Goal: Communication & Community: Answer question/provide support

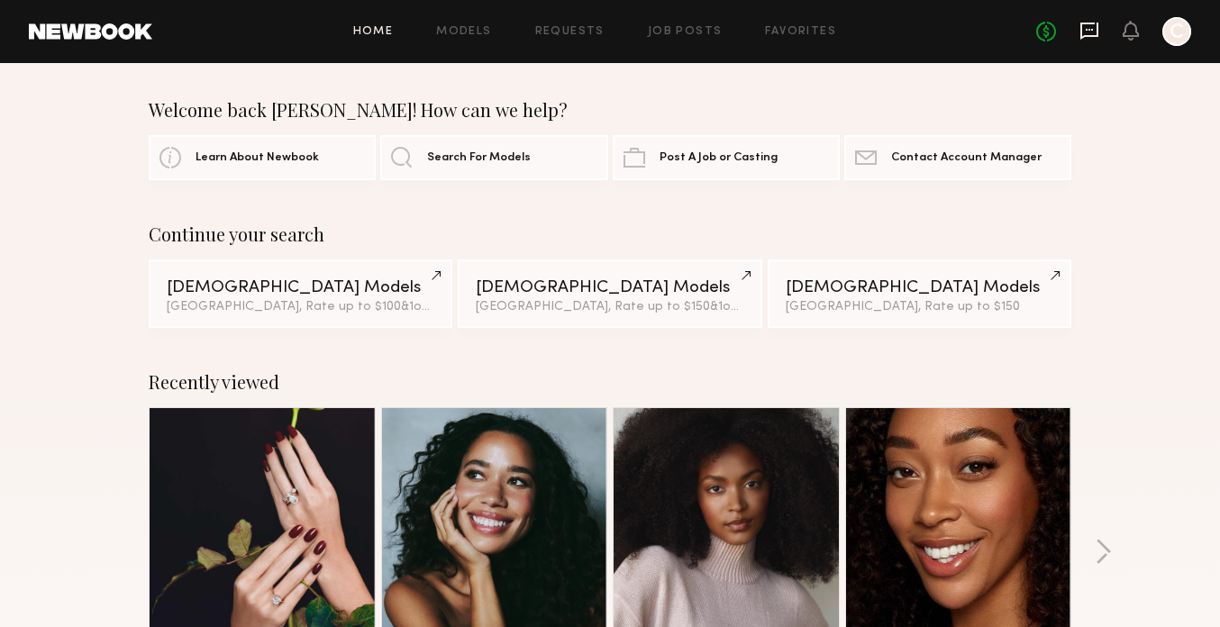
click at [1080, 34] on icon at bounding box center [1089, 31] width 18 height 17
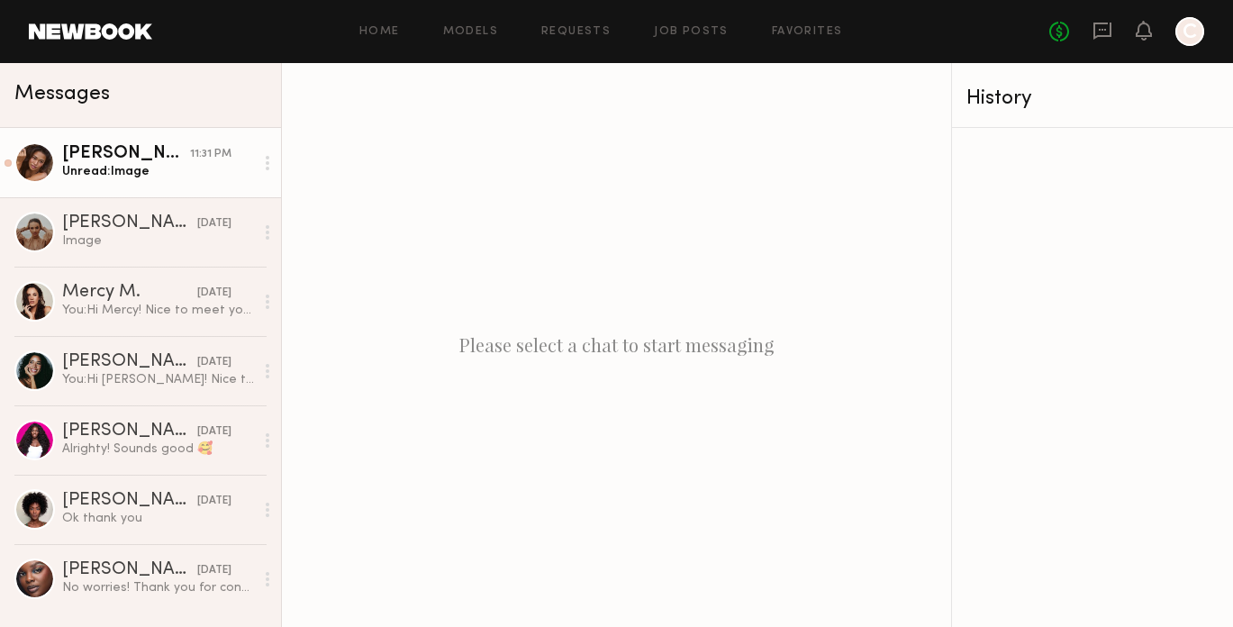
click at [182, 171] on div "Unread: Image" at bounding box center [158, 171] width 192 height 17
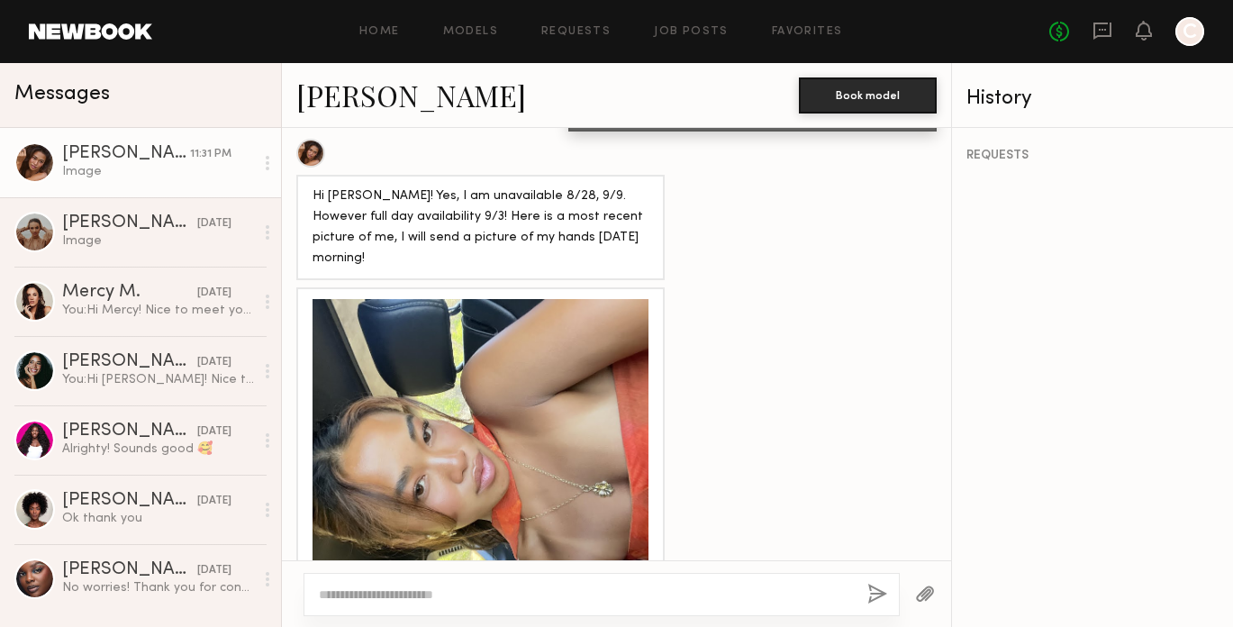
scroll to position [1398, 0]
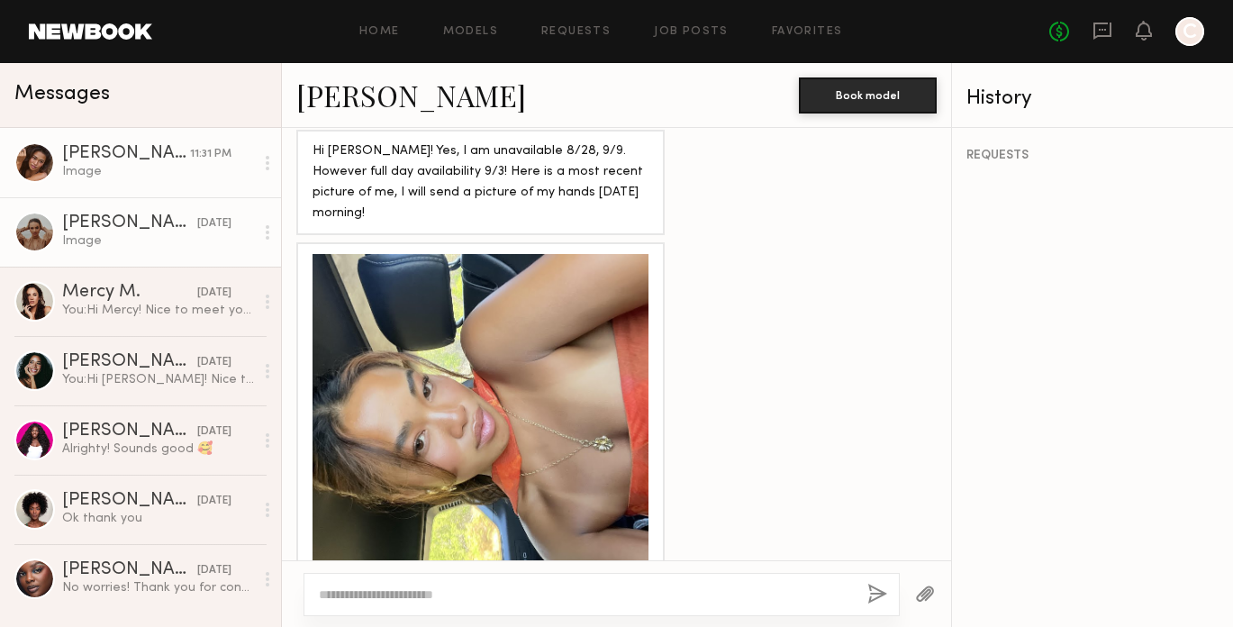
click at [206, 219] on div "yesterday" at bounding box center [214, 223] width 34 height 17
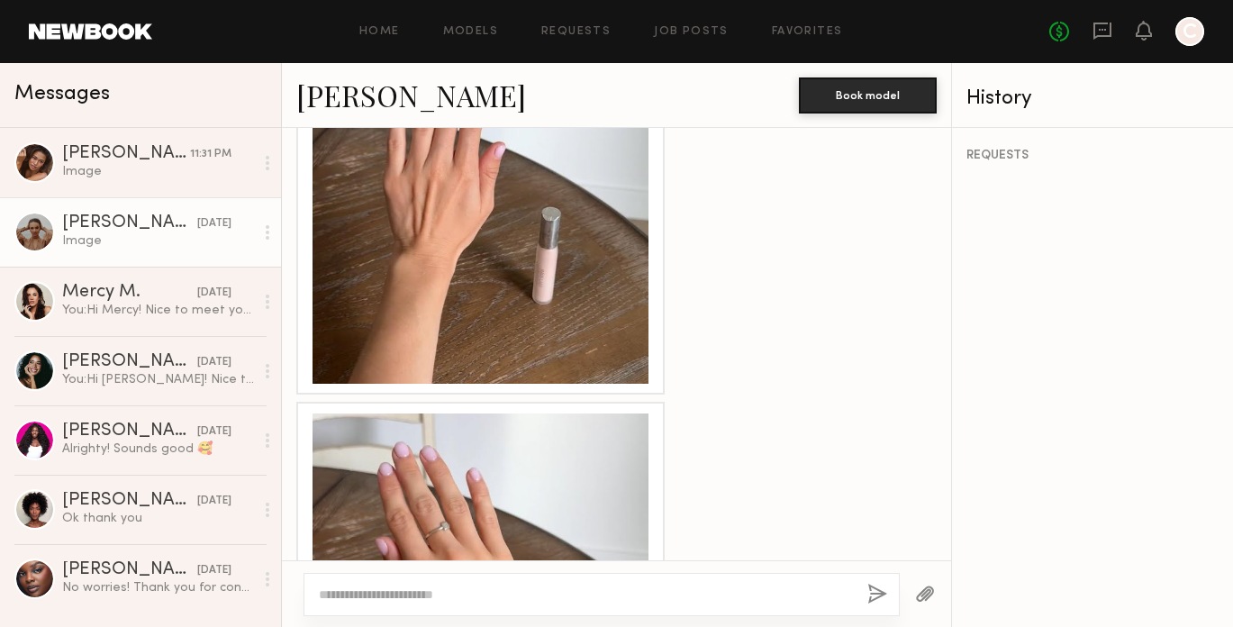
scroll to position [2295, 0]
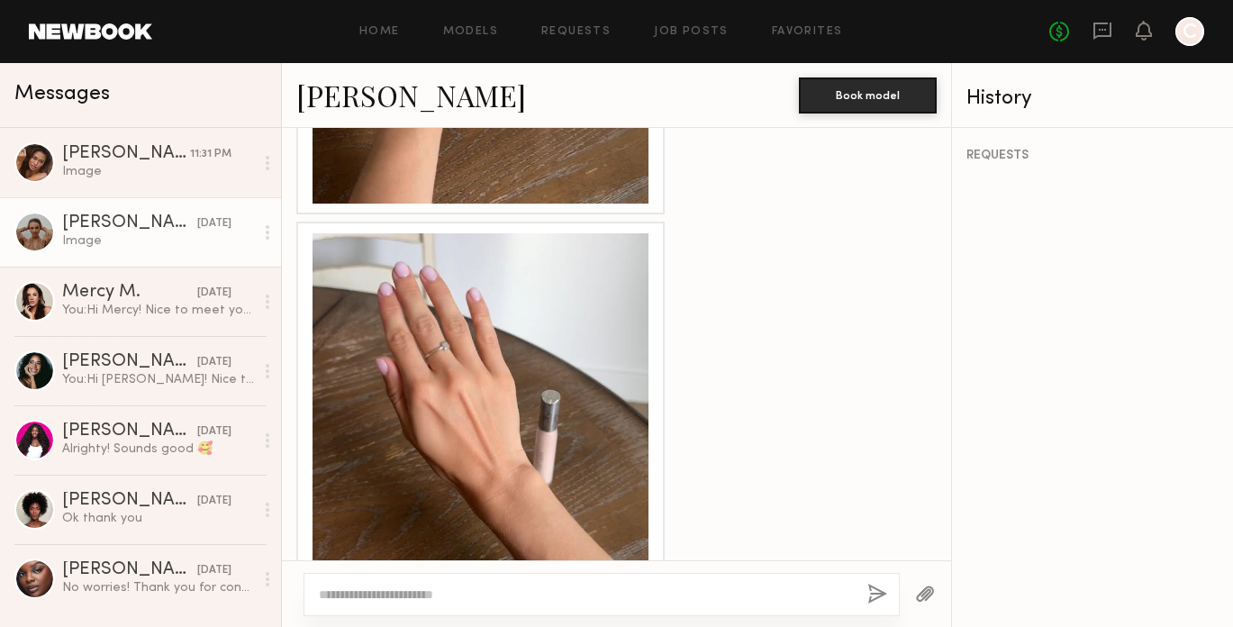
click at [656, 597] on textarea at bounding box center [586, 594] width 534 height 18
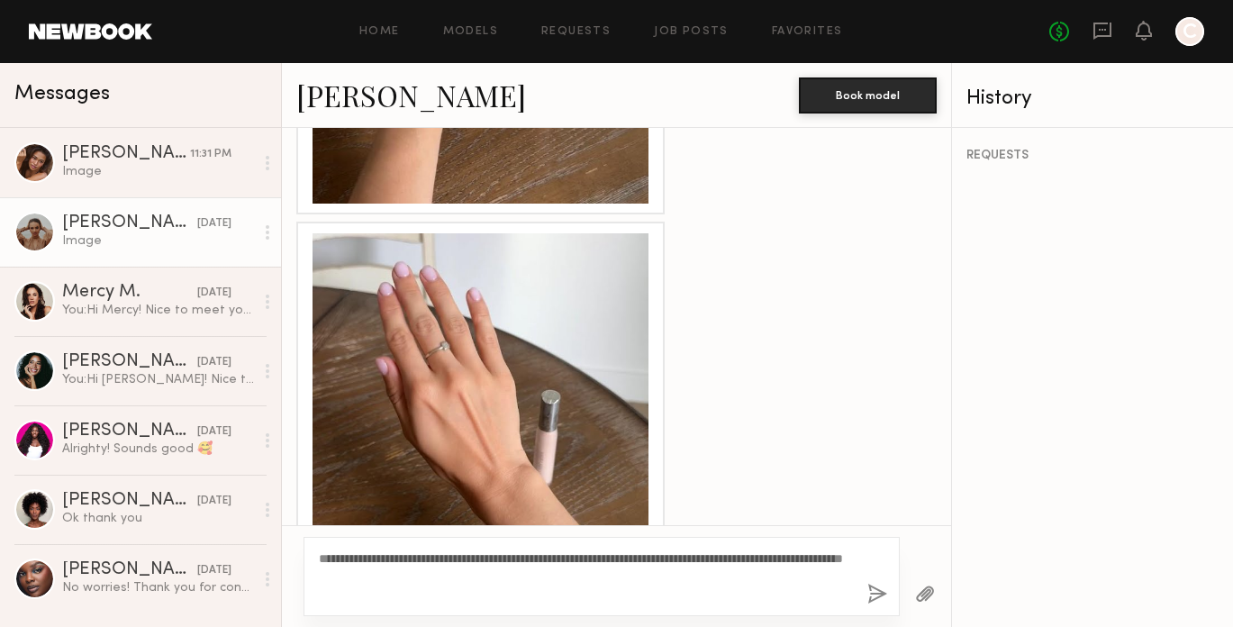
type textarea "**********"
click at [866, 587] on div "**********" at bounding box center [602, 576] width 596 height 79
click at [874, 589] on button "button" at bounding box center [877, 595] width 20 height 23
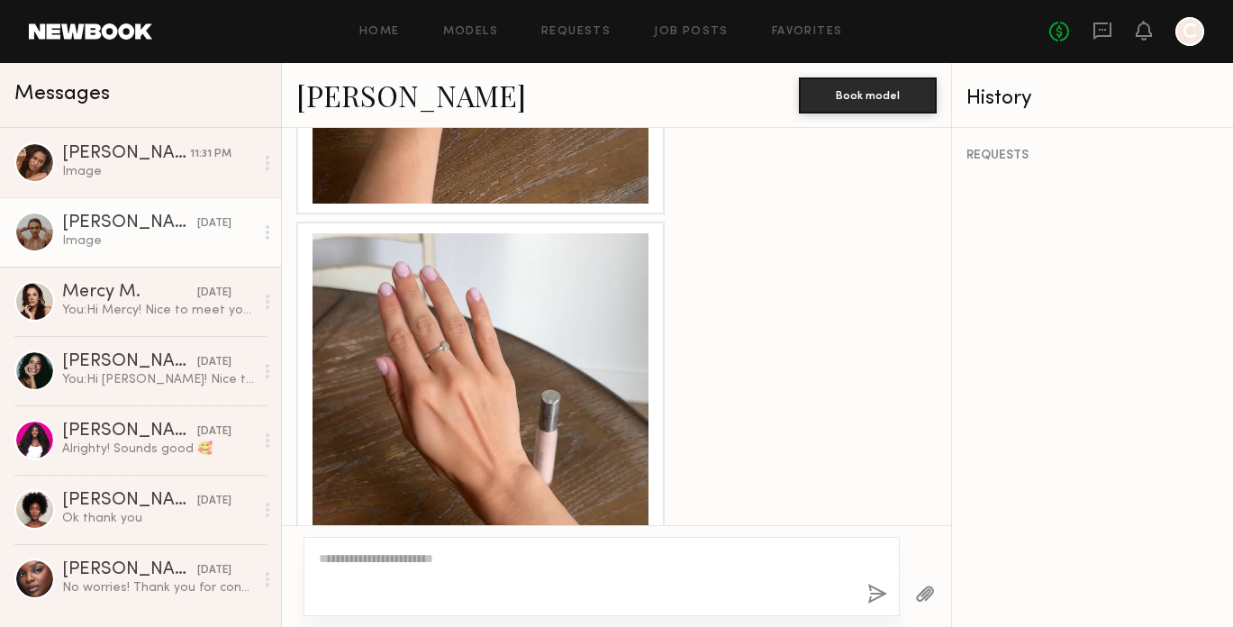
scroll to position [2640, 0]
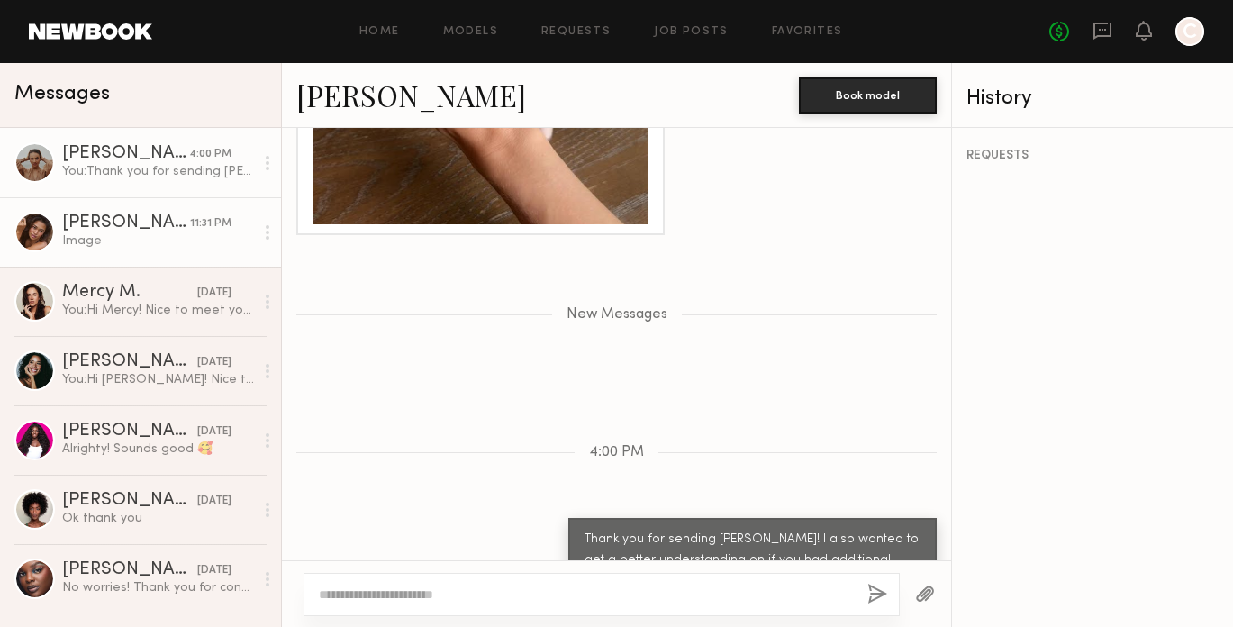
click at [109, 233] on div "Image" at bounding box center [158, 240] width 192 height 17
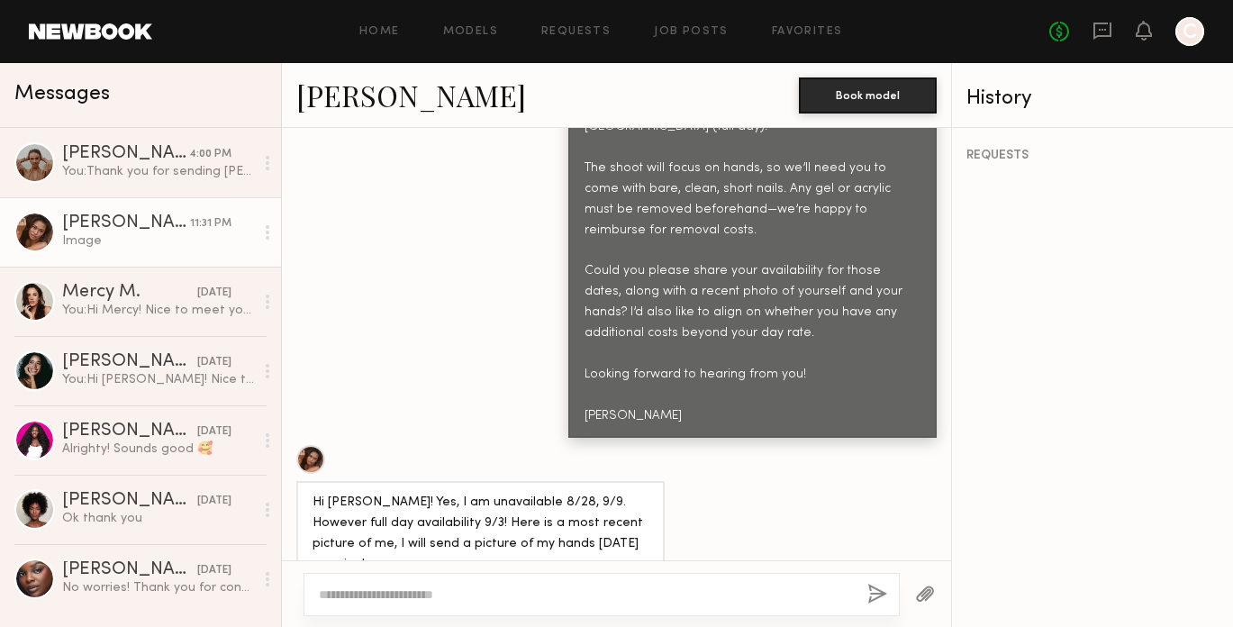
scroll to position [1398, 0]
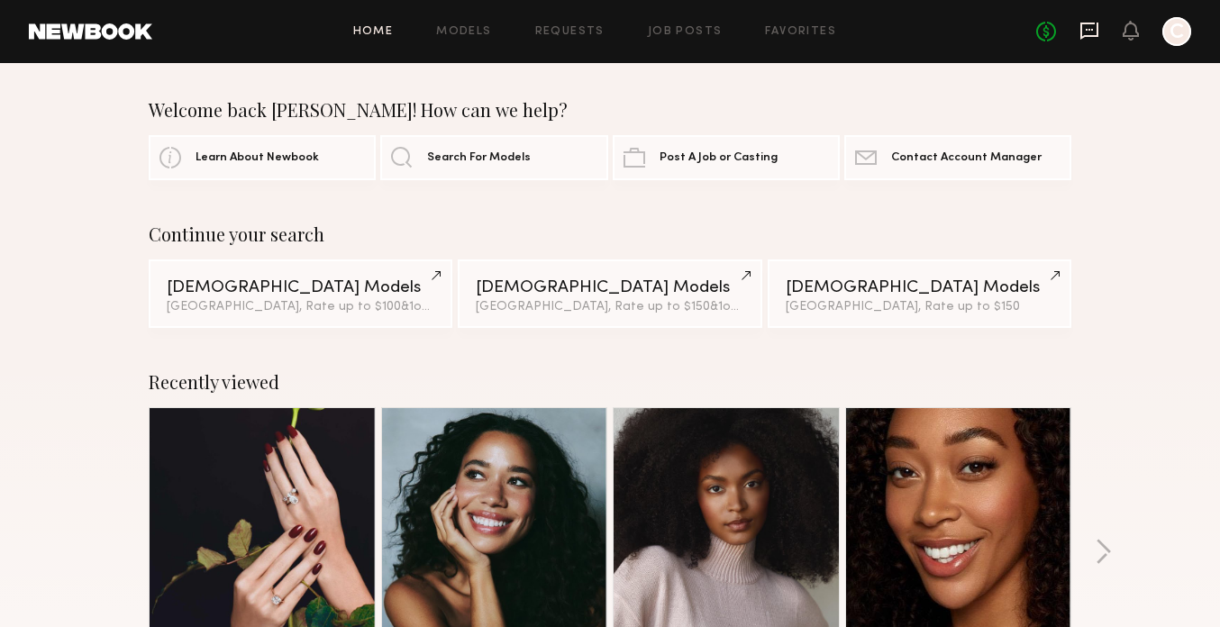
click at [1085, 31] on icon at bounding box center [1089, 31] width 20 height 20
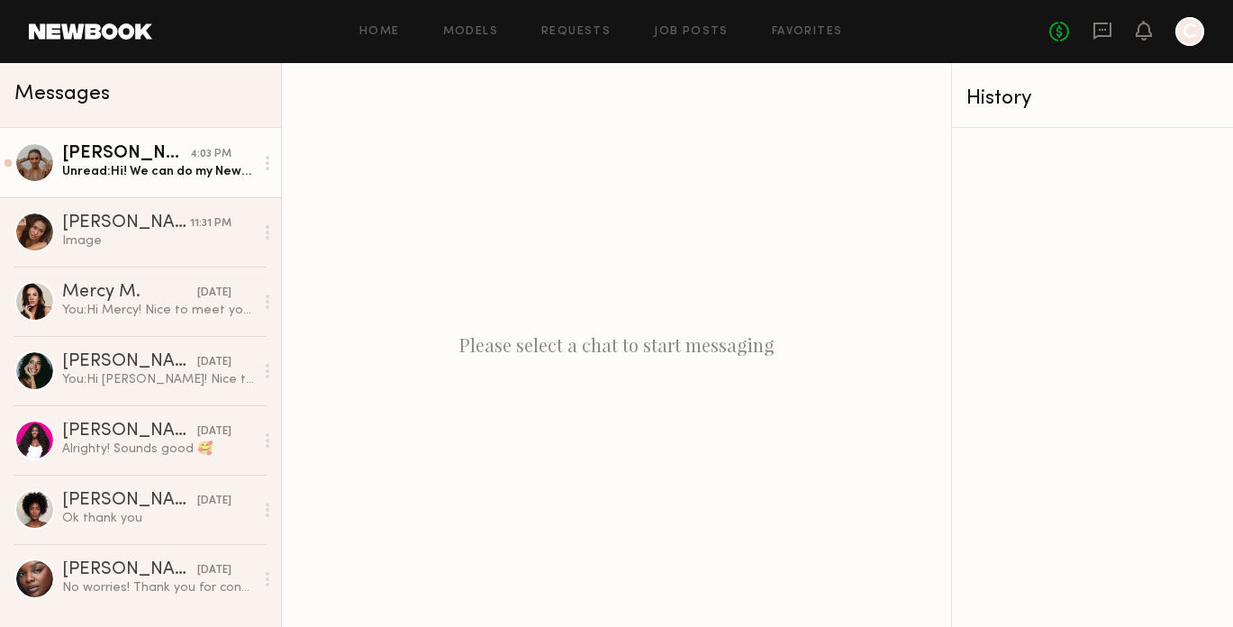
click at [135, 186] on link "Sasha S. 4:03 PM Unread: Hi! We can do my Newbook daily rate with no additional…" at bounding box center [140, 162] width 281 height 69
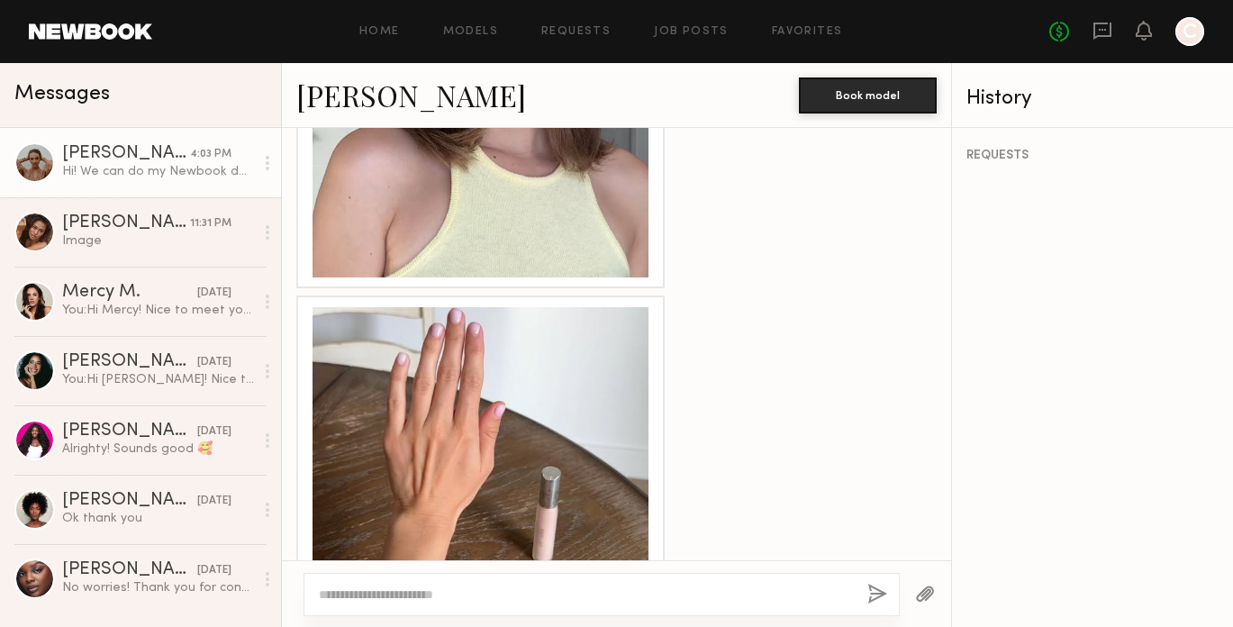
scroll to position [1232, 0]
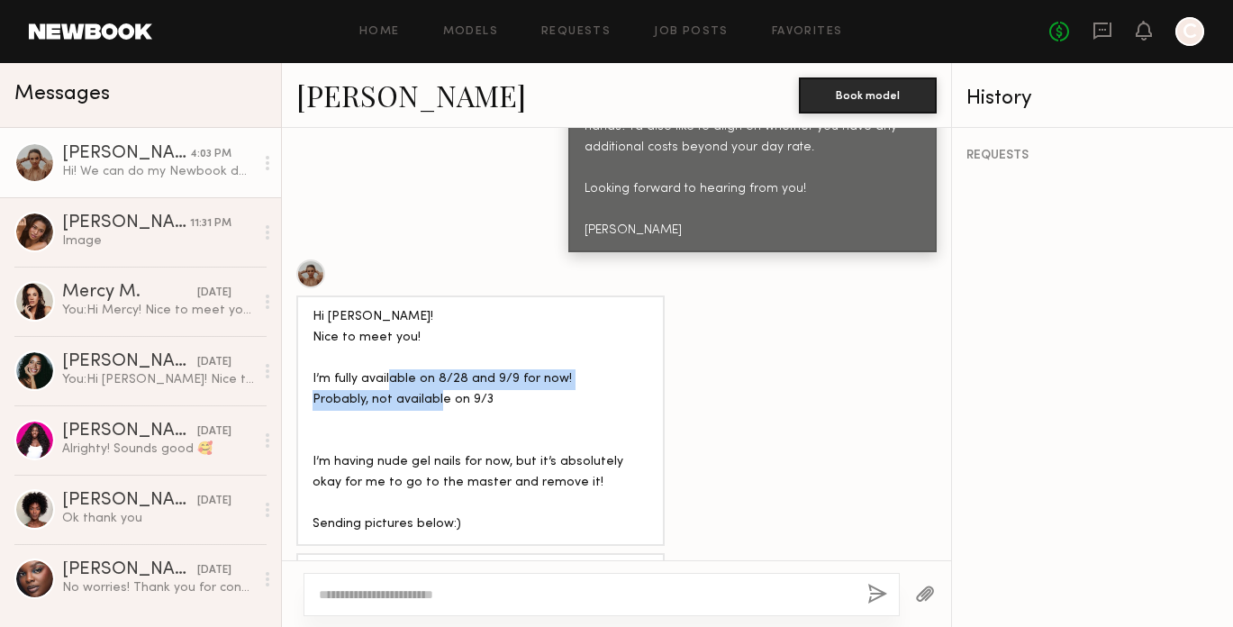
drag, startPoint x: 436, startPoint y: 342, endPoint x: 493, endPoint y: 374, distance: 64.9
click at [493, 374] on div "Hi Carol! Nice to meet you! I’m fully available on 8/28 and 9/9 for now! Probab…" at bounding box center [481, 420] width 336 height 227
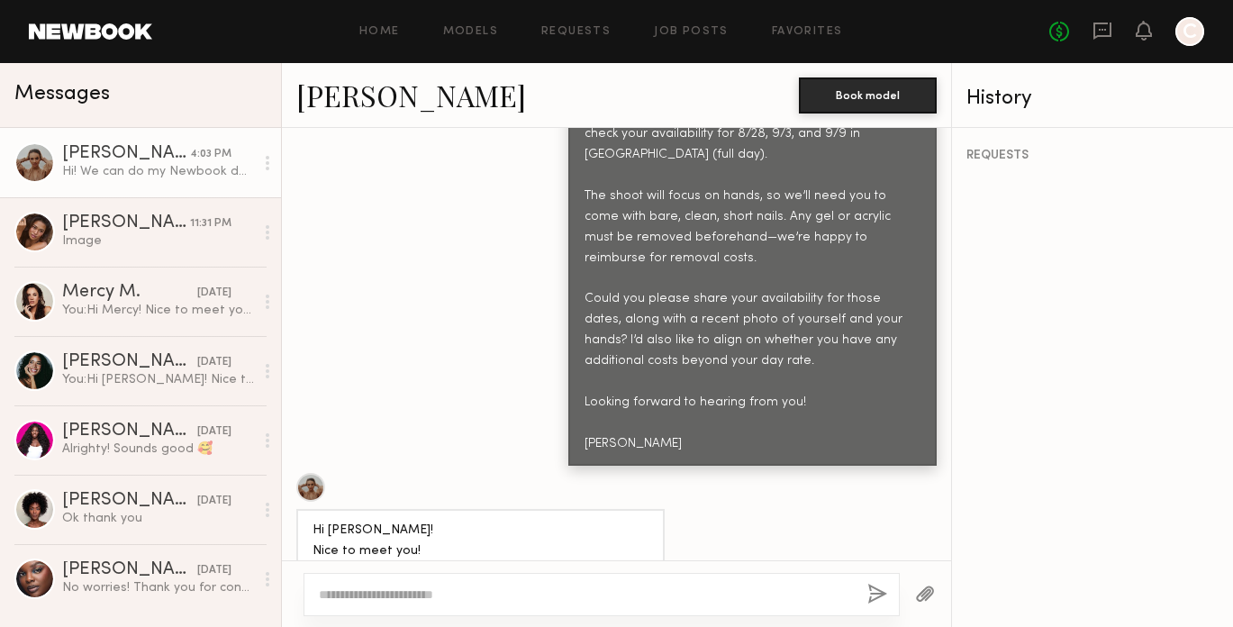
scroll to position [847, 0]
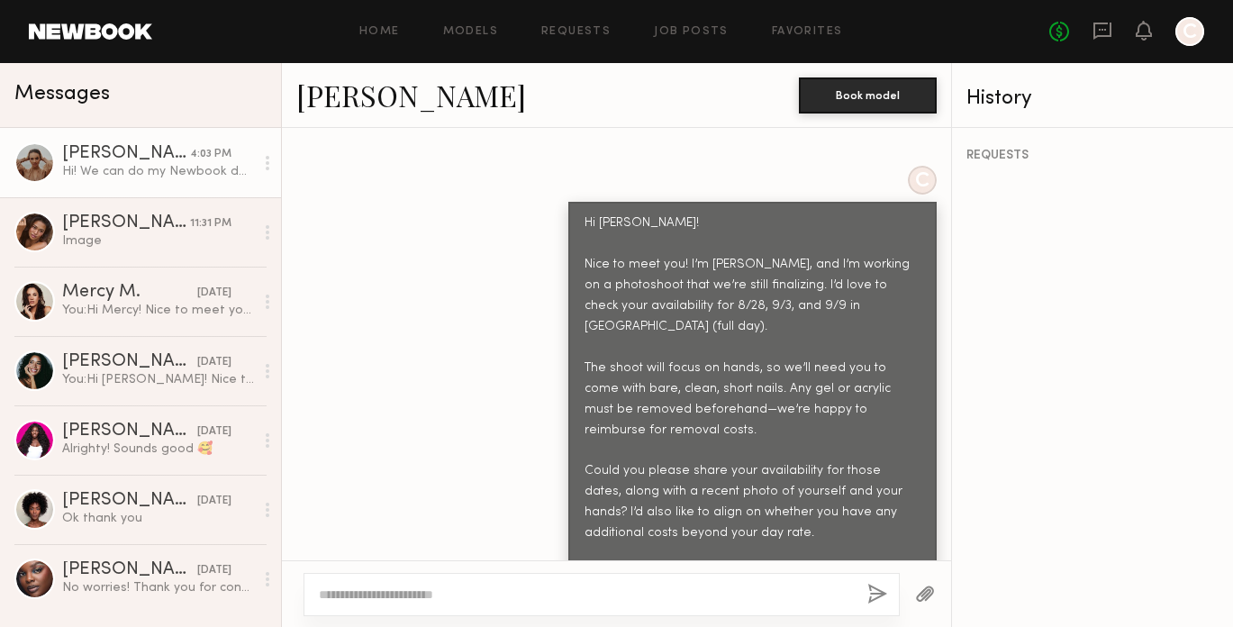
click at [719, 285] on div "Hi Sasha! Nice to meet you! I’m Carol, and I’m working on a photoshoot that we’…" at bounding box center [753, 419] width 336 height 413
drag, startPoint x: 656, startPoint y: 271, endPoint x: 758, endPoint y: 271, distance: 102.7
click at [758, 271] on div "Hi Sasha! Nice to meet you! I’m Carol, and I’m working on a photoshoot that we’…" at bounding box center [753, 419] width 336 height 413
copy div "8/28, 9/3, and 9/9"
click at [483, 313] on div "C Hi Sasha! Nice to meet you! I’m Carol, and I’m working on a photoshoot that w…" at bounding box center [616, 402] width 669 height 472
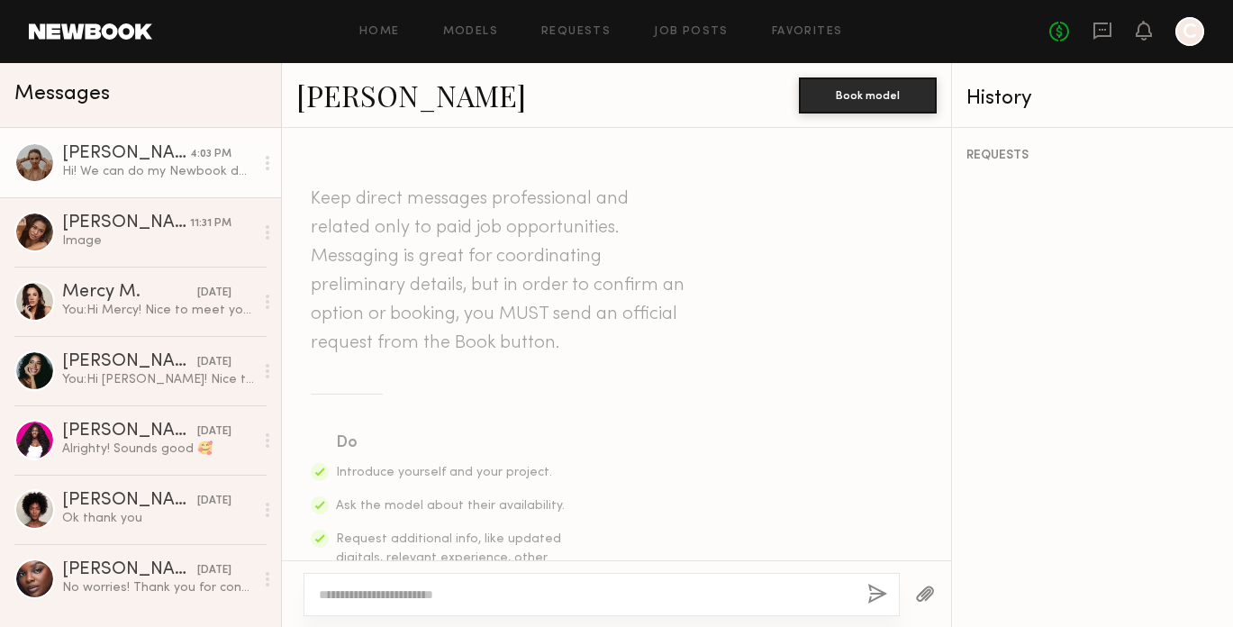
scroll to position [0, 0]
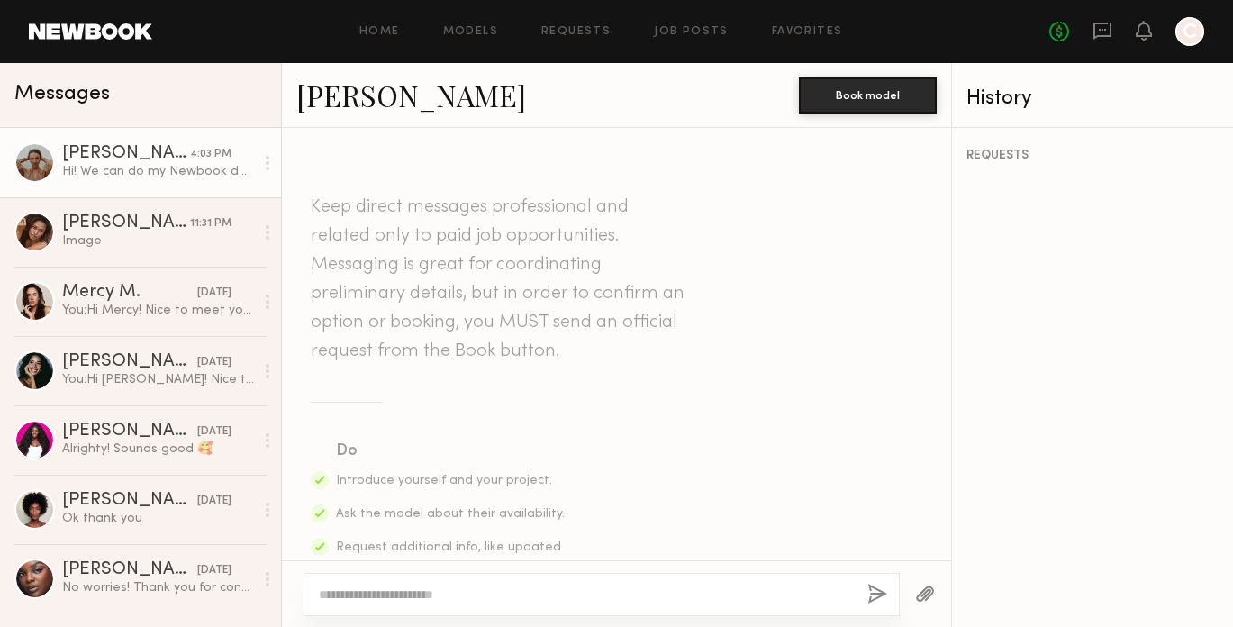
click at [364, 99] on link "Sasha S." at bounding box center [411, 95] width 230 height 39
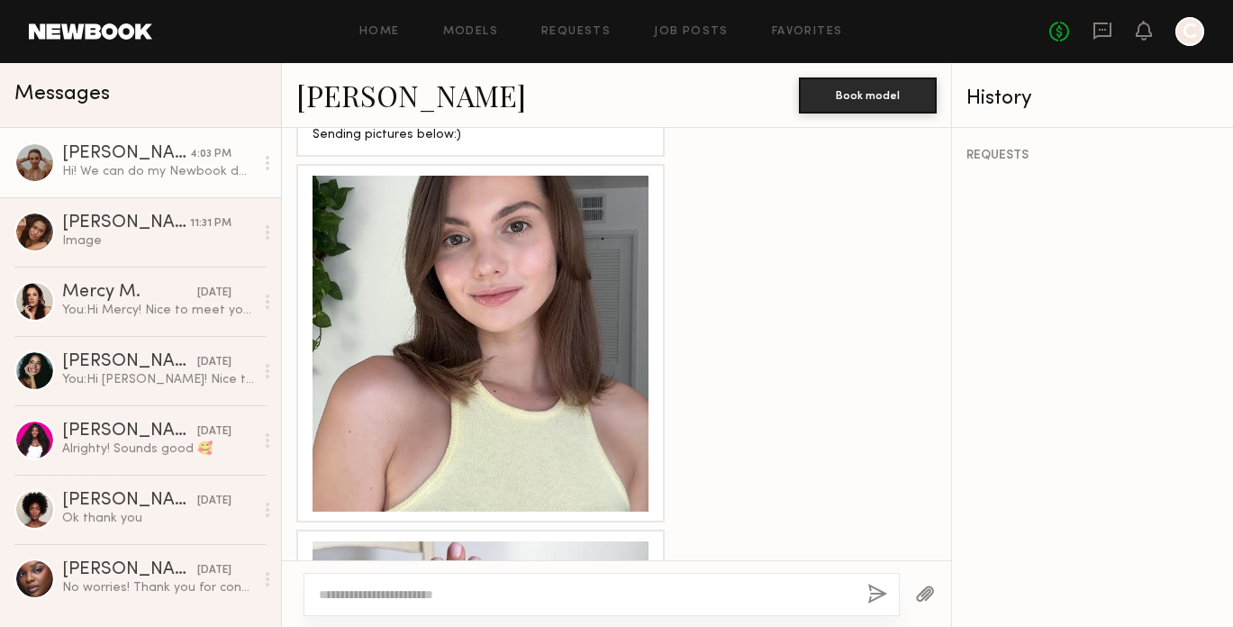
scroll to position [1474, 0]
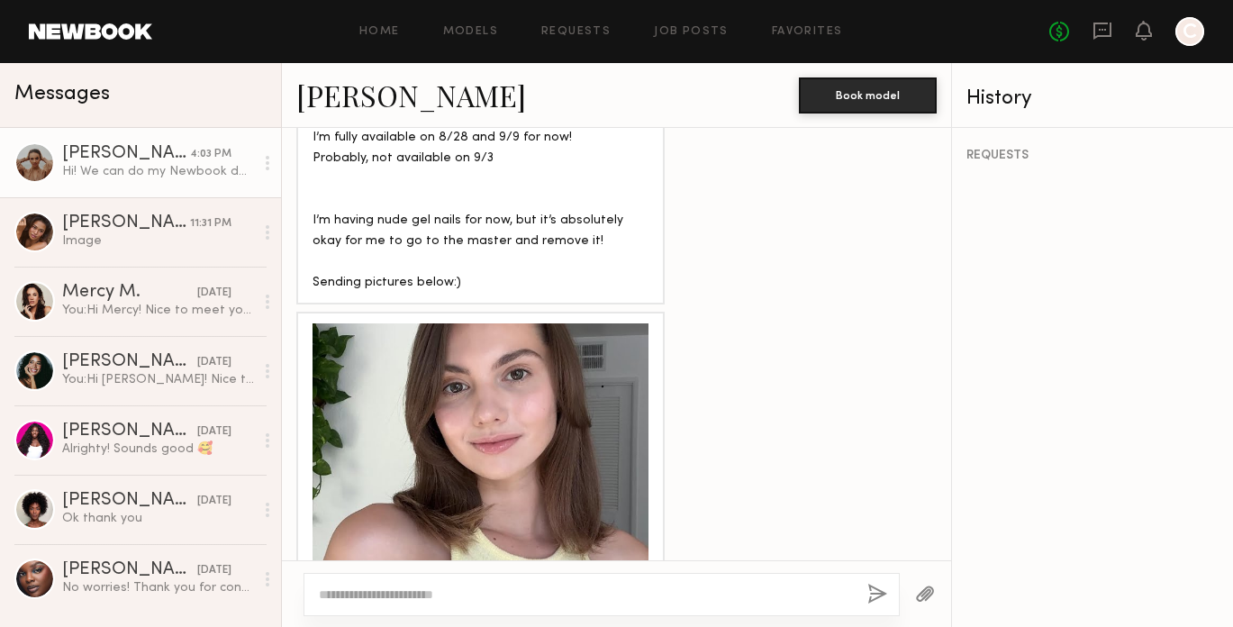
click at [433, 404] on div at bounding box center [481, 491] width 336 height 336
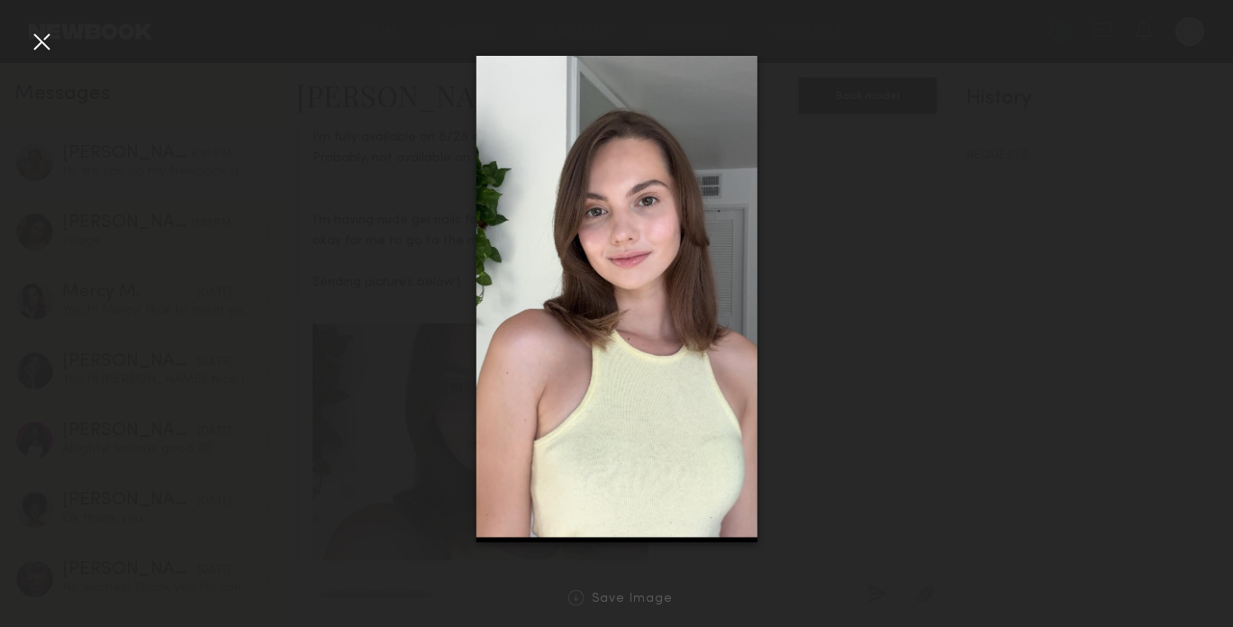
click at [912, 214] on div at bounding box center [616, 299] width 1233 height 540
click at [1003, 384] on div at bounding box center [616, 299] width 1233 height 540
click at [21, 38] on div at bounding box center [616, 299] width 1233 height 540
click at [58, 38] on div at bounding box center [616, 299] width 1233 height 540
click at [43, 39] on div at bounding box center [41, 41] width 29 height 29
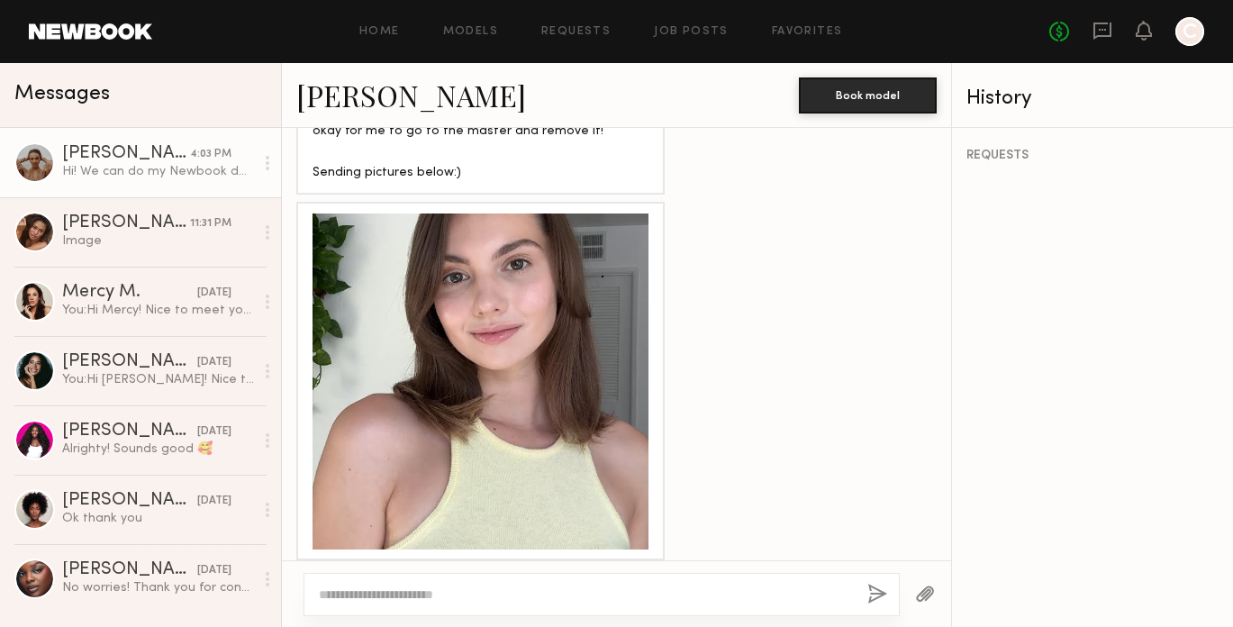
scroll to position [1912, 0]
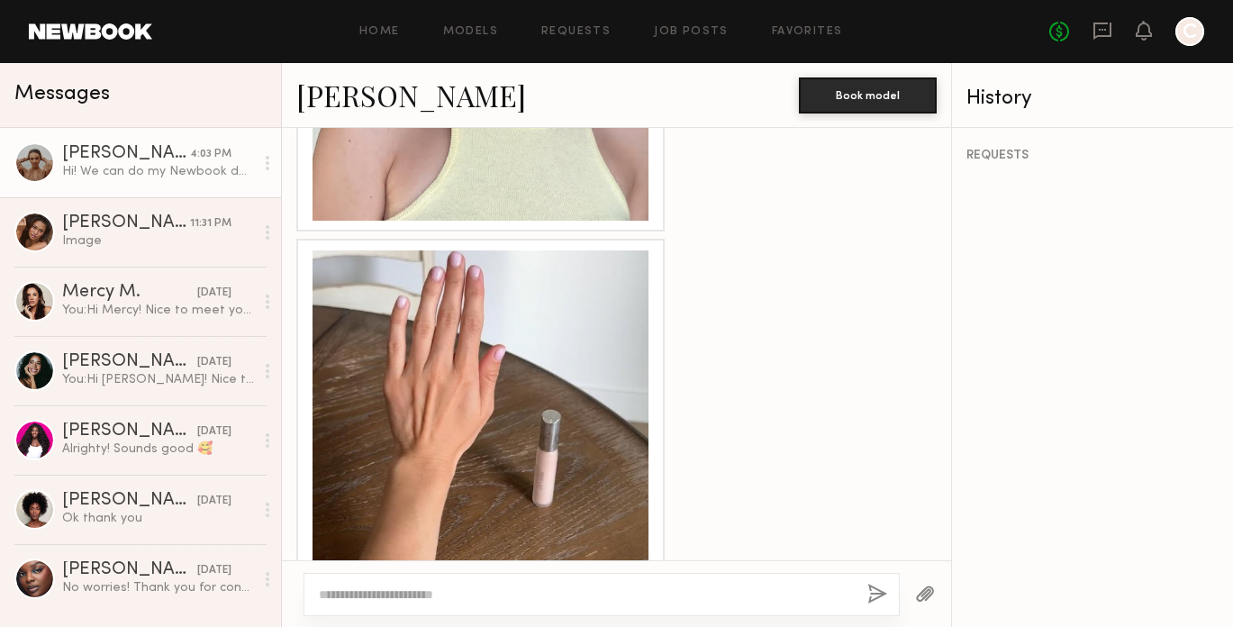
click at [497, 326] on div at bounding box center [481, 418] width 336 height 336
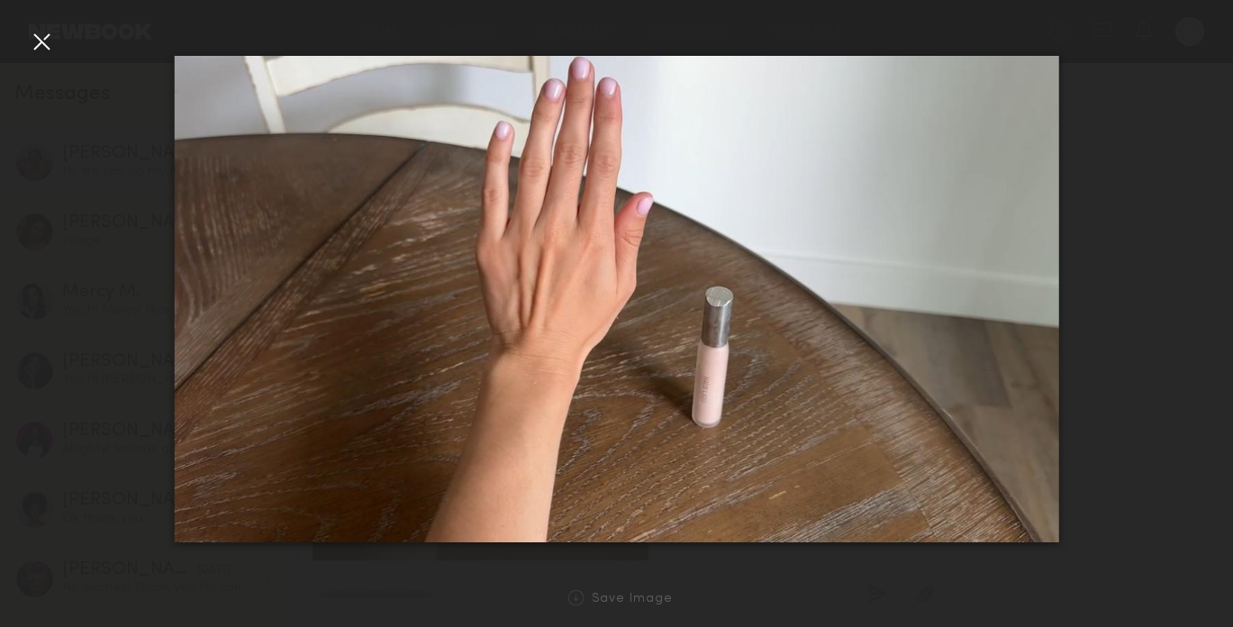
click at [38, 44] on div at bounding box center [41, 41] width 29 height 29
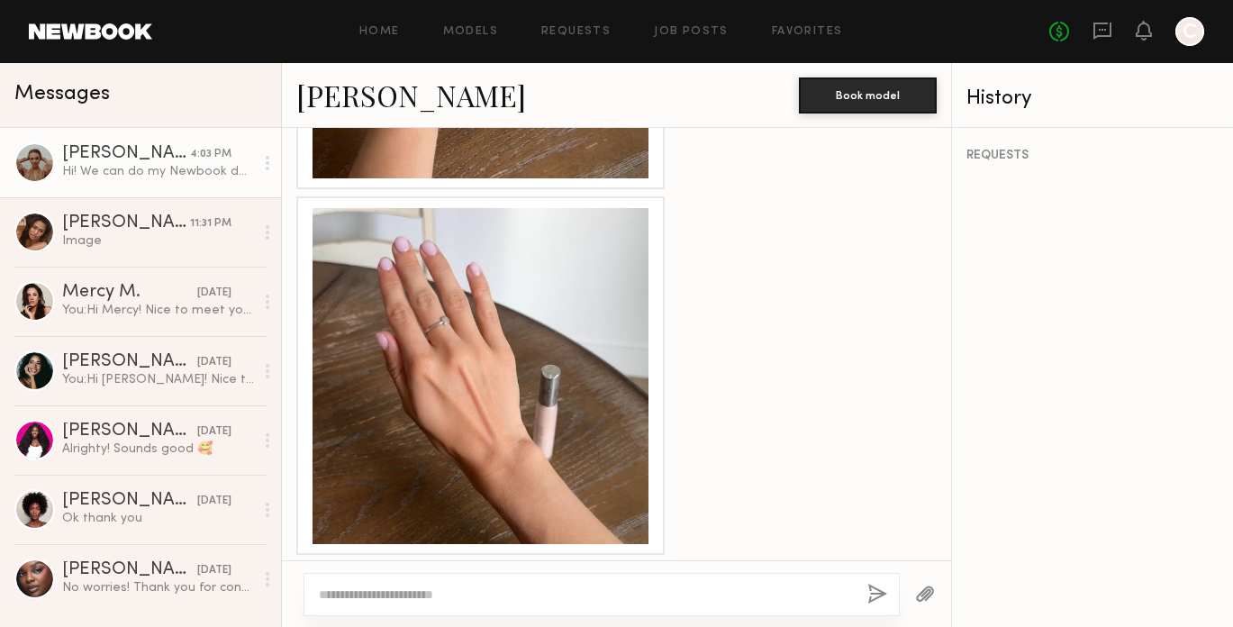
scroll to position [2320, 0]
click at [616, 283] on div at bounding box center [481, 376] width 336 height 336
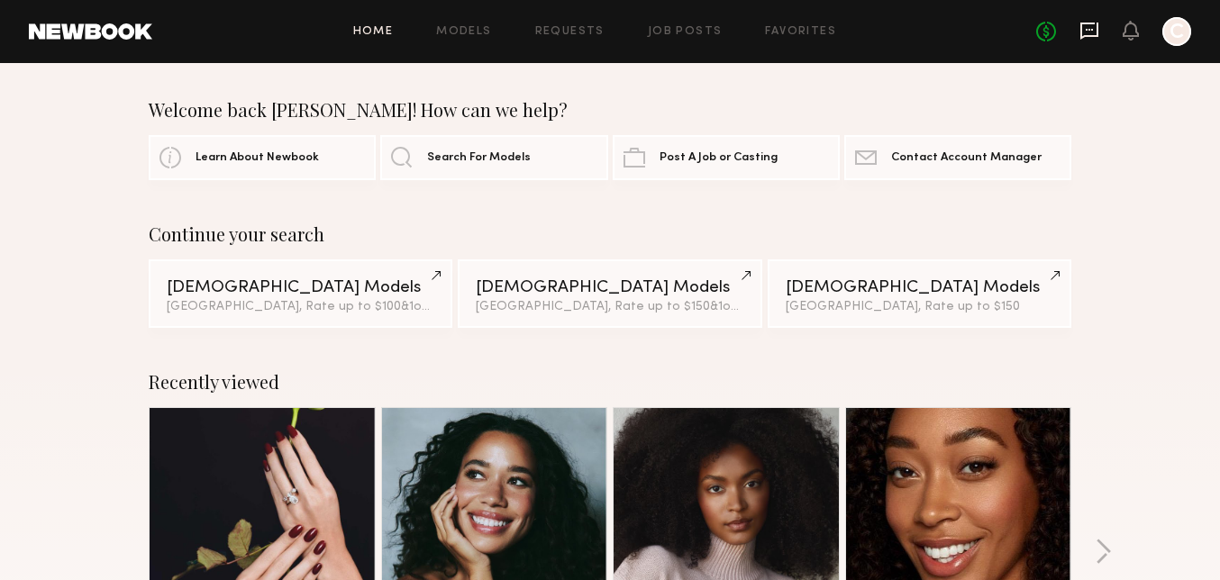
click at [1093, 32] on icon at bounding box center [1089, 31] width 20 height 20
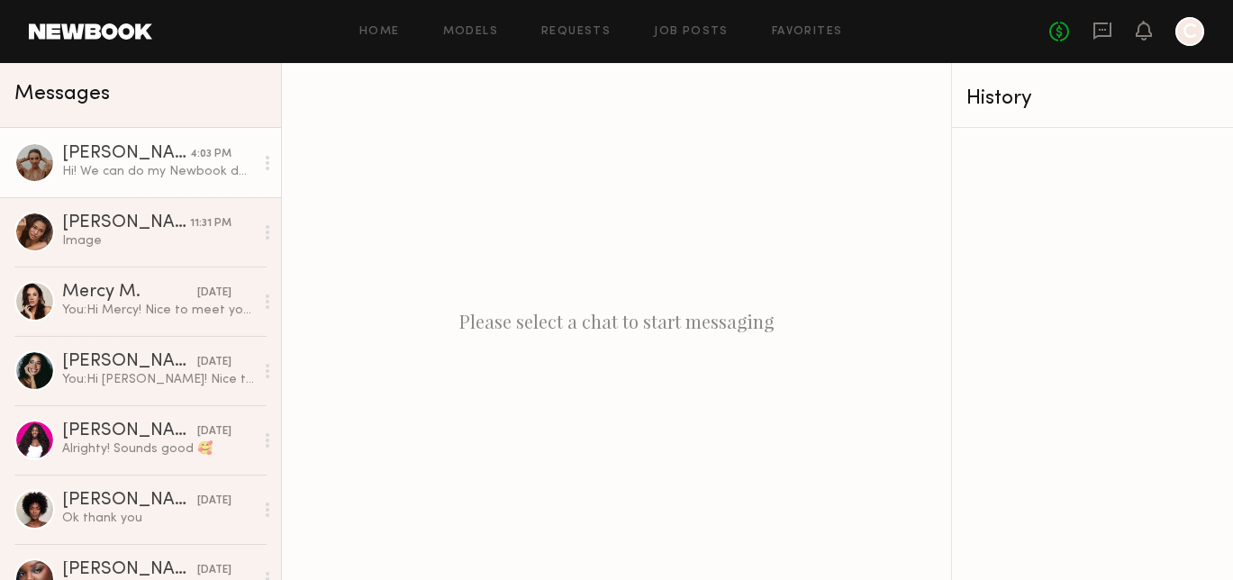
click at [162, 156] on div "Sasha S." at bounding box center [126, 154] width 128 height 18
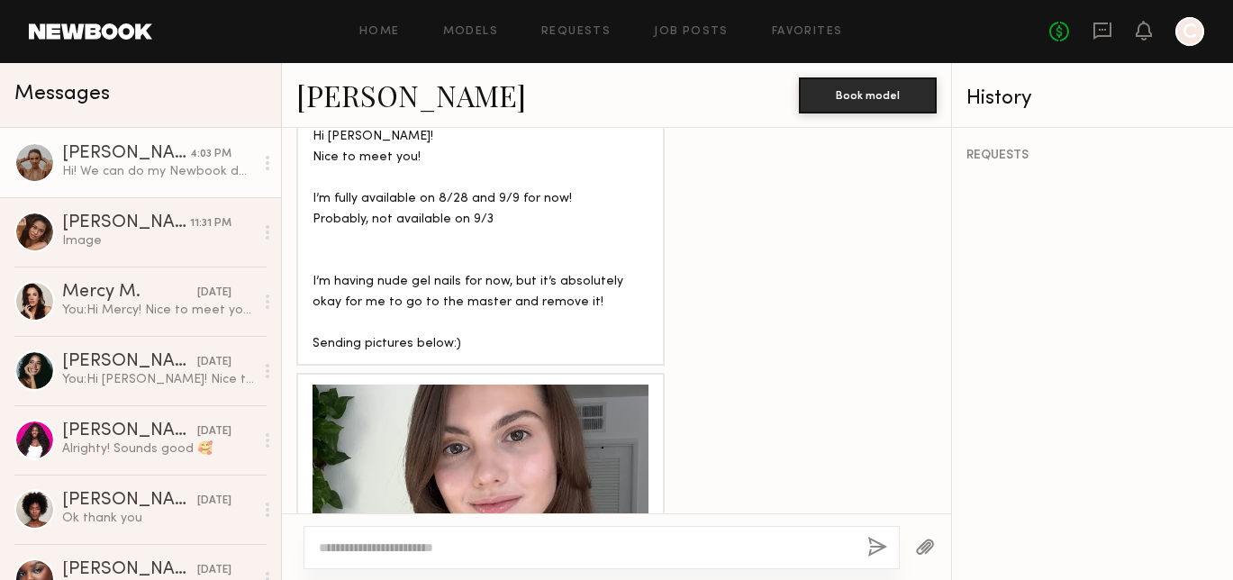
scroll to position [1395, 0]
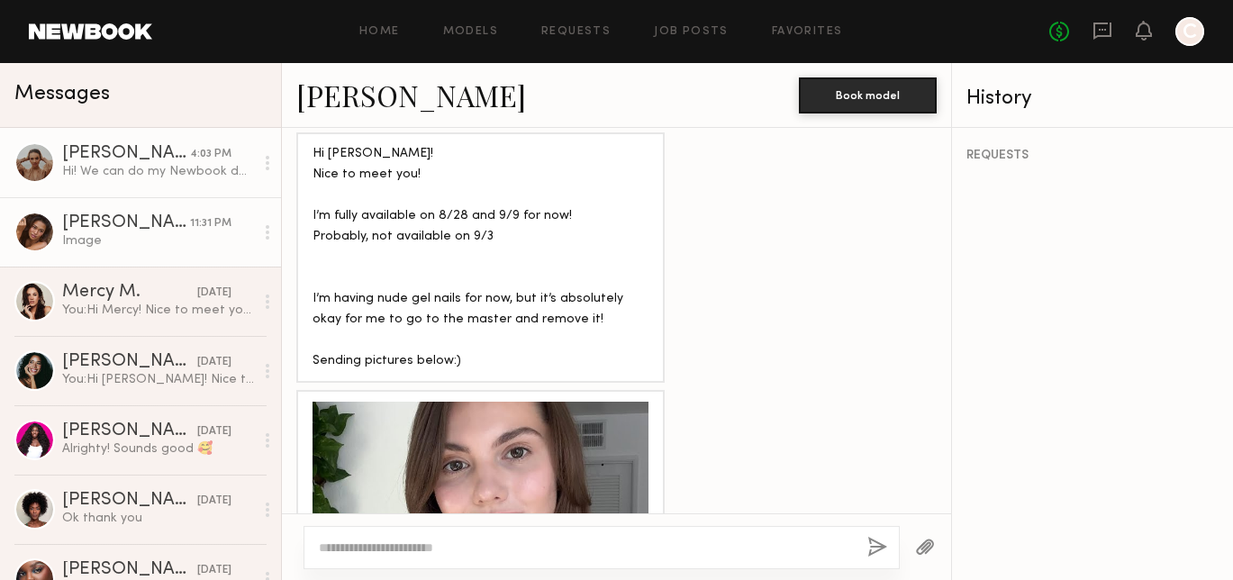
click at [122, 260] on link "Kayla B. 11:31 PM Image" at bounding box center [140, 231] width 281 height 69
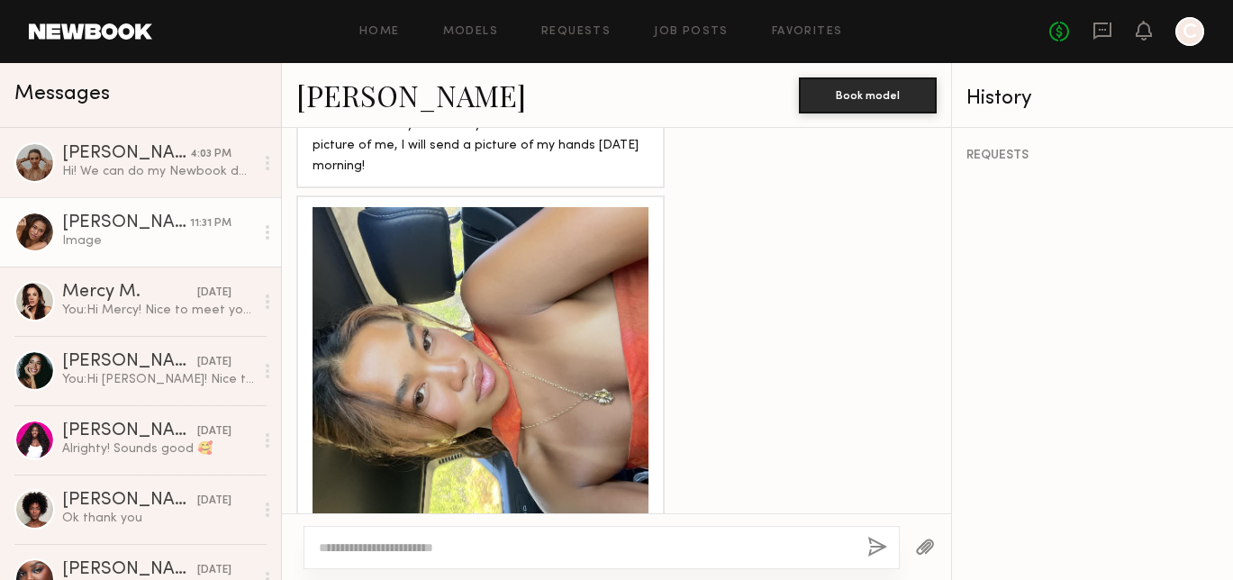
scroll to position [1274, 0]
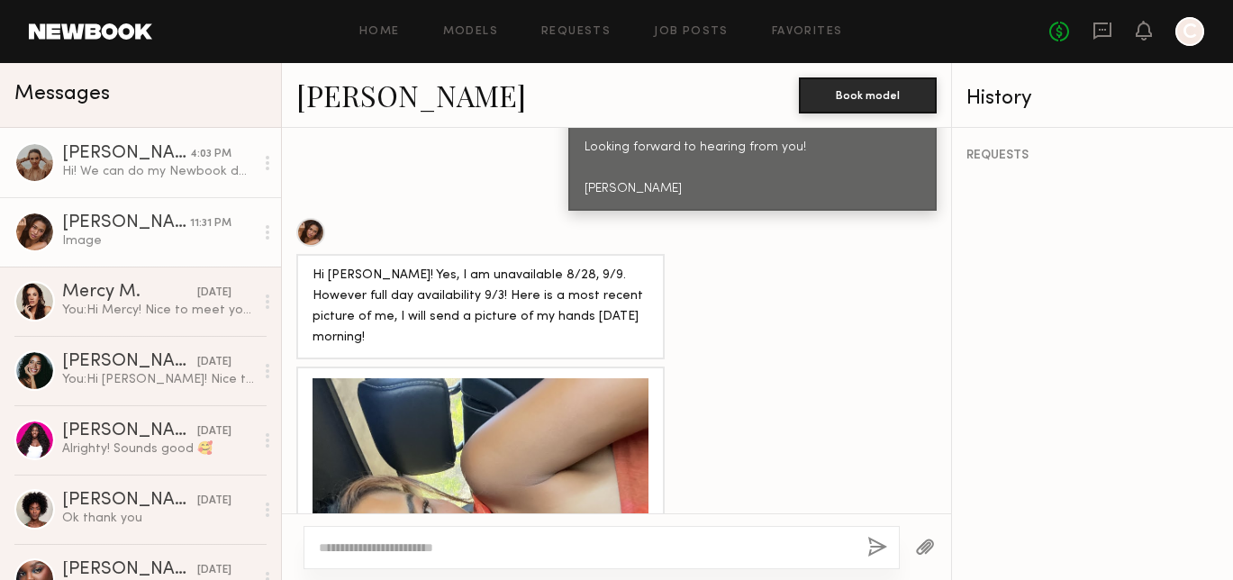
click at [221, 143] on link "Sasha S. 4:03 PM Hi! We can do my Newbook daily rate with no additional fees! I…" at bounding box center [140, 162] width 281 height 69
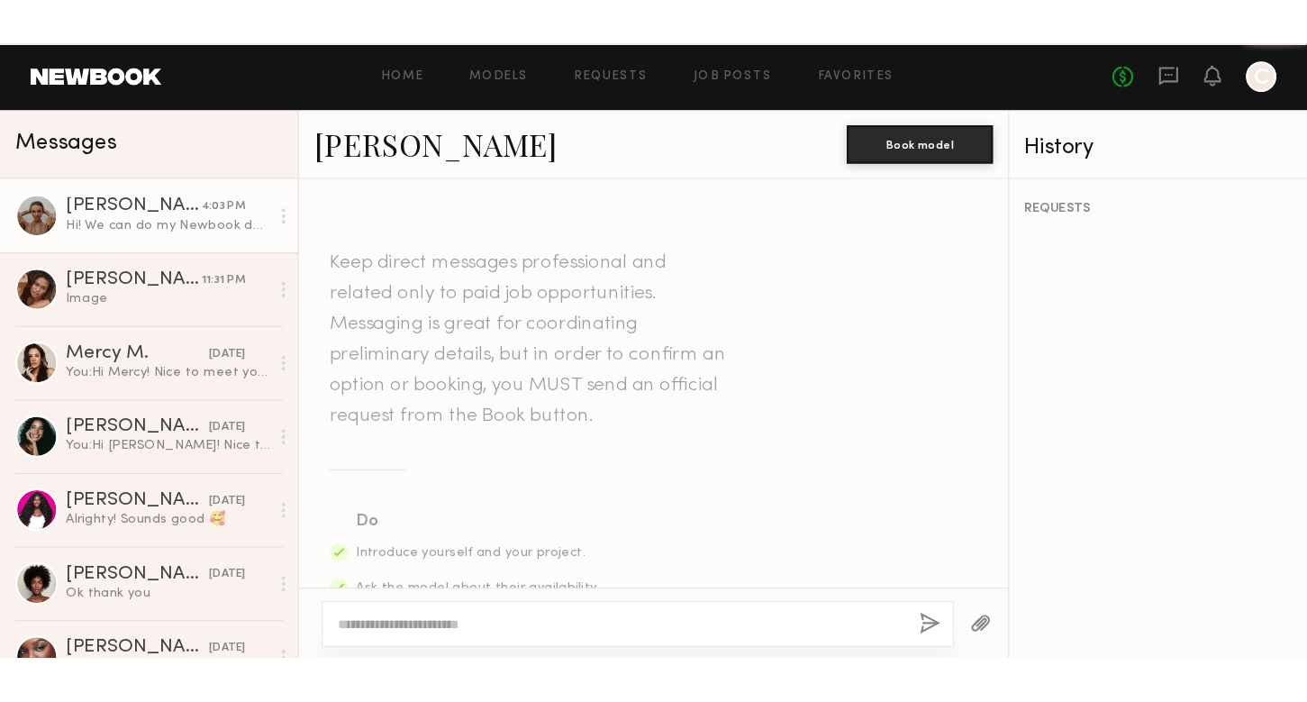
scroll to position [2781, 0]
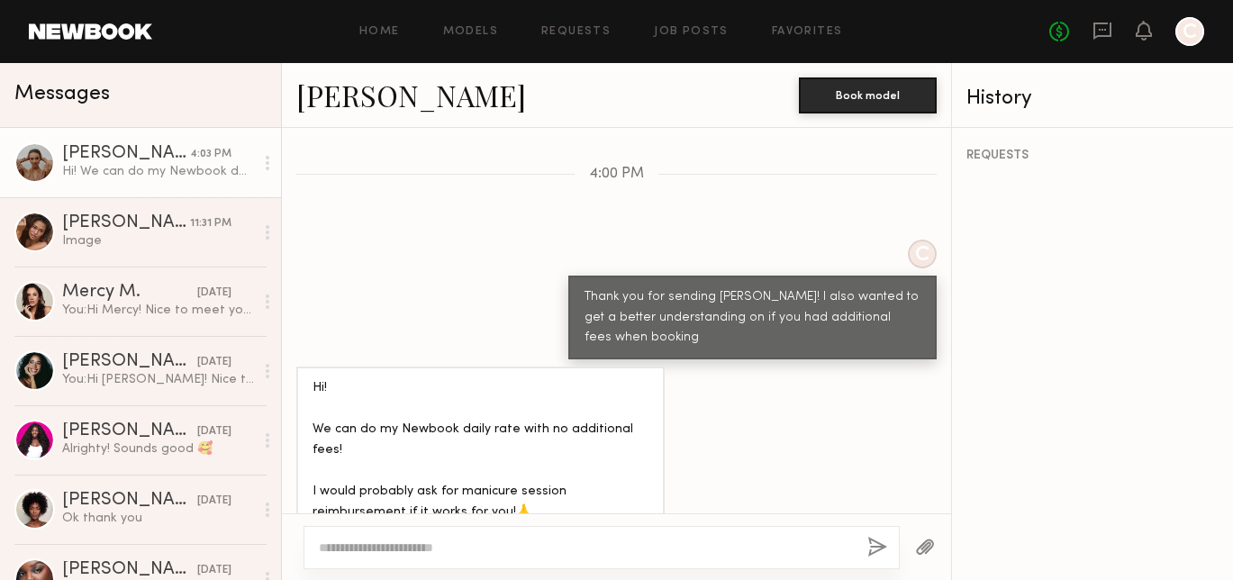
click at [301, 104] on link "Sasha S." at bounding box center [411, 95] width 230 height 39
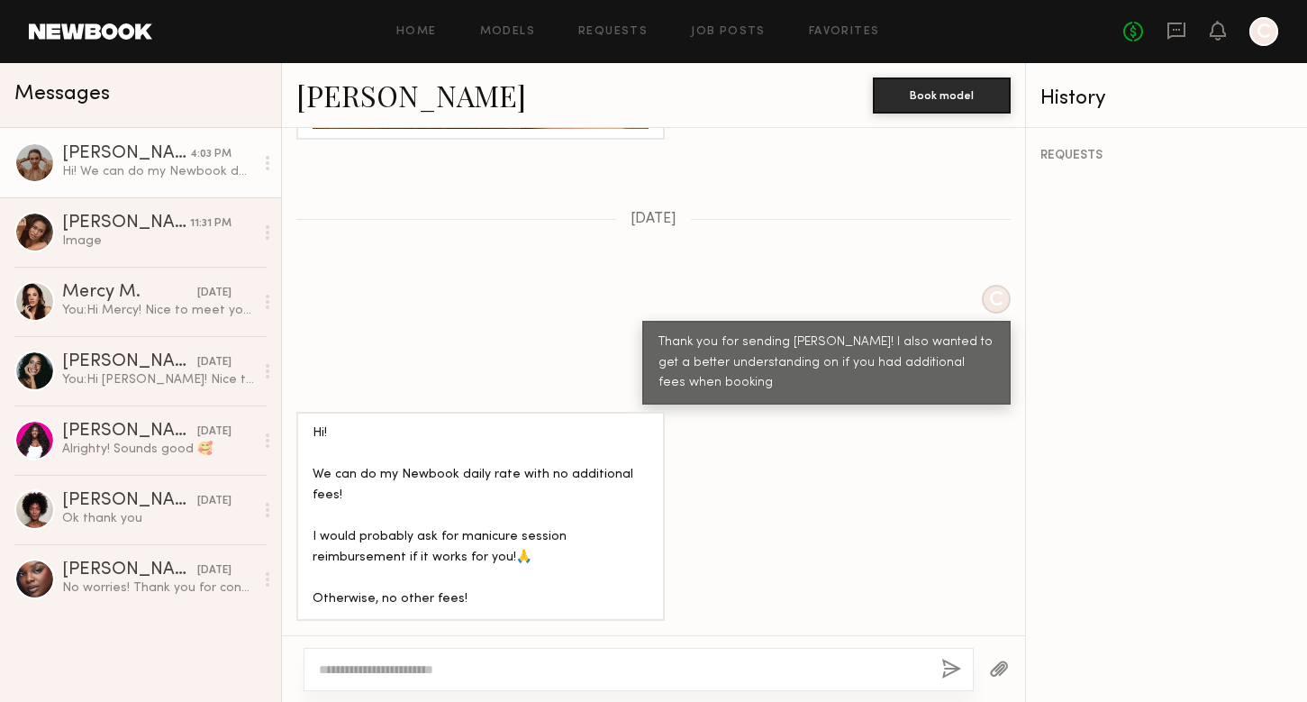
scroll to position [2473, 0]
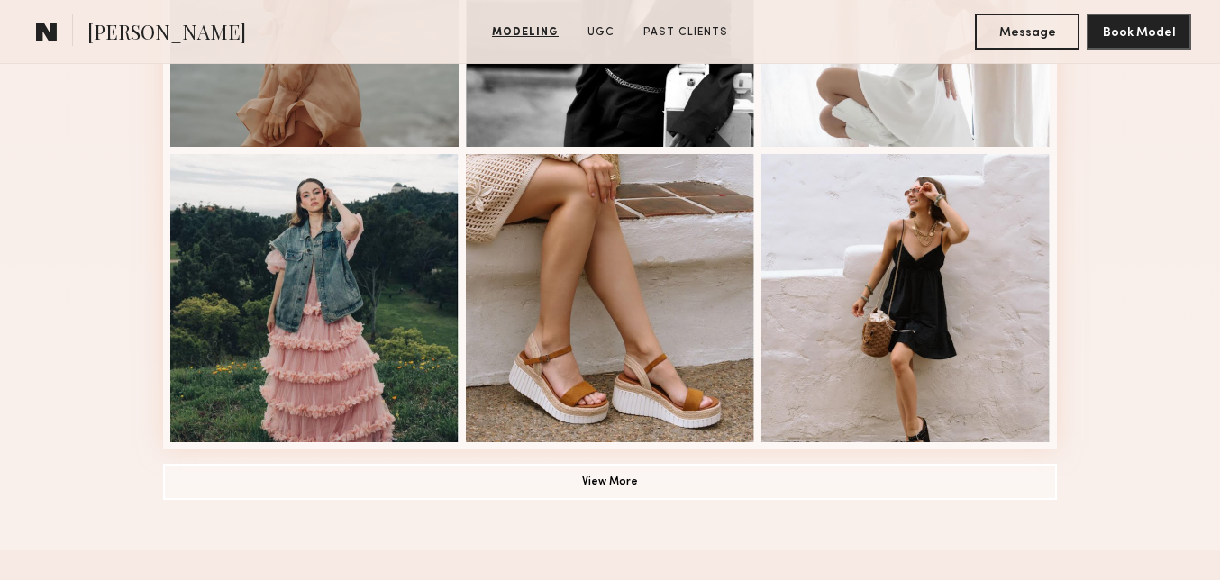
scroll to position [1268, 0]
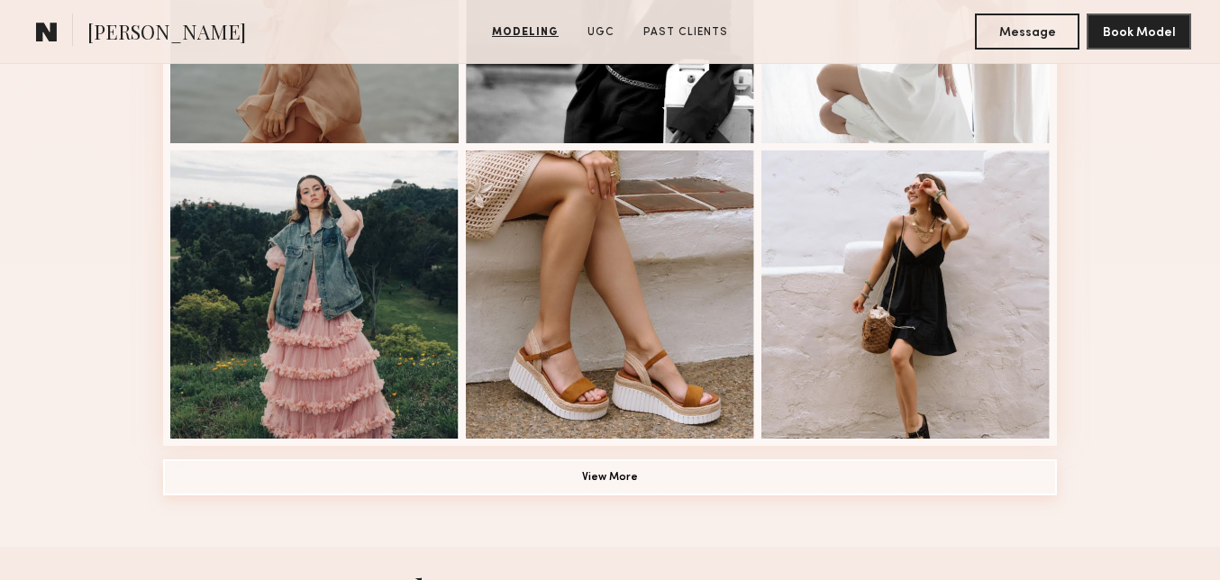
click at [574, 474] on button "View More" at bounding box center [610, 477] width 894 height 36
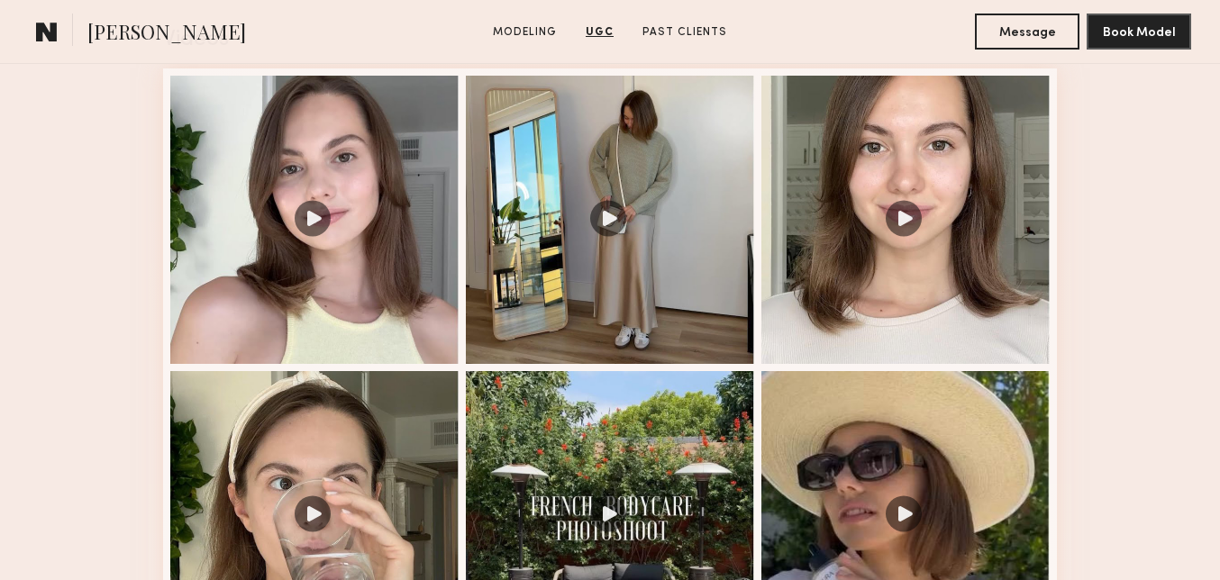
scroll to position [2426, 0]
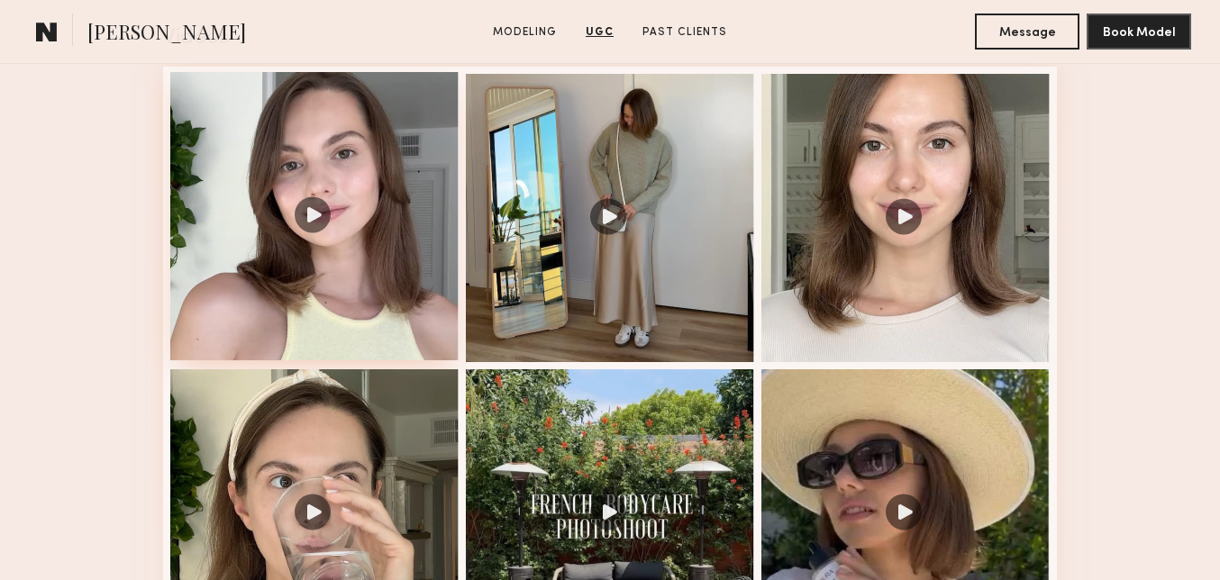
click at [311, 259] on div at bounding box center [314, 216] width 288 height 288
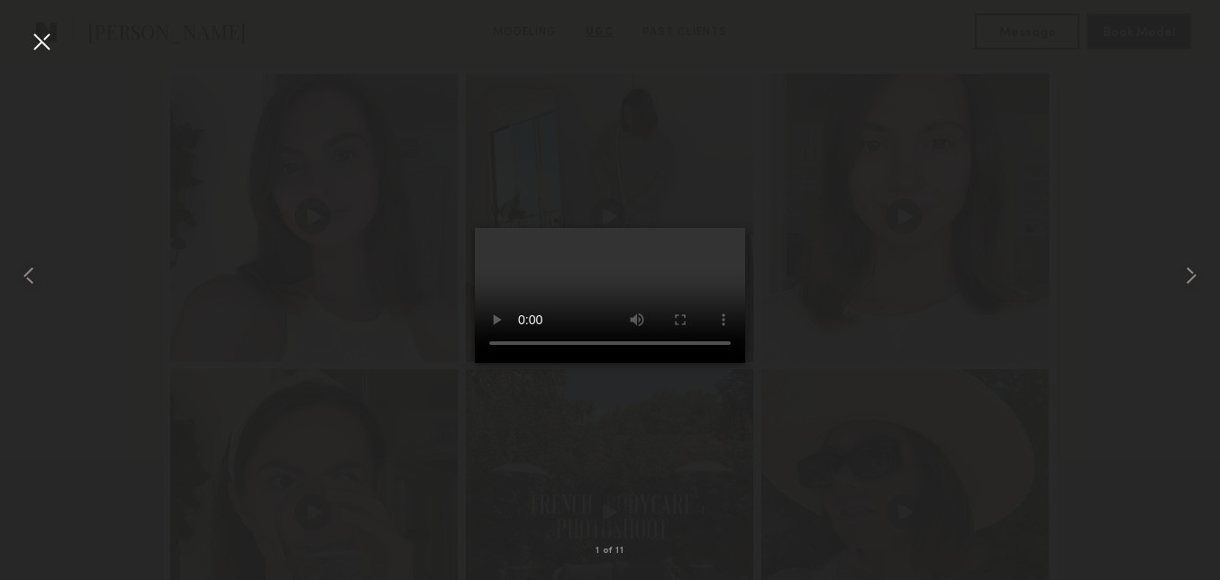
click at [1156, 291] on div at bounding box center [610, 276] width 1220 height 494
click at [1070, 306] on div at bounding box center [610, 276] width 1220 height 494
click at [37, 50] on div at bounding box center [41, 41] width 29 height 29
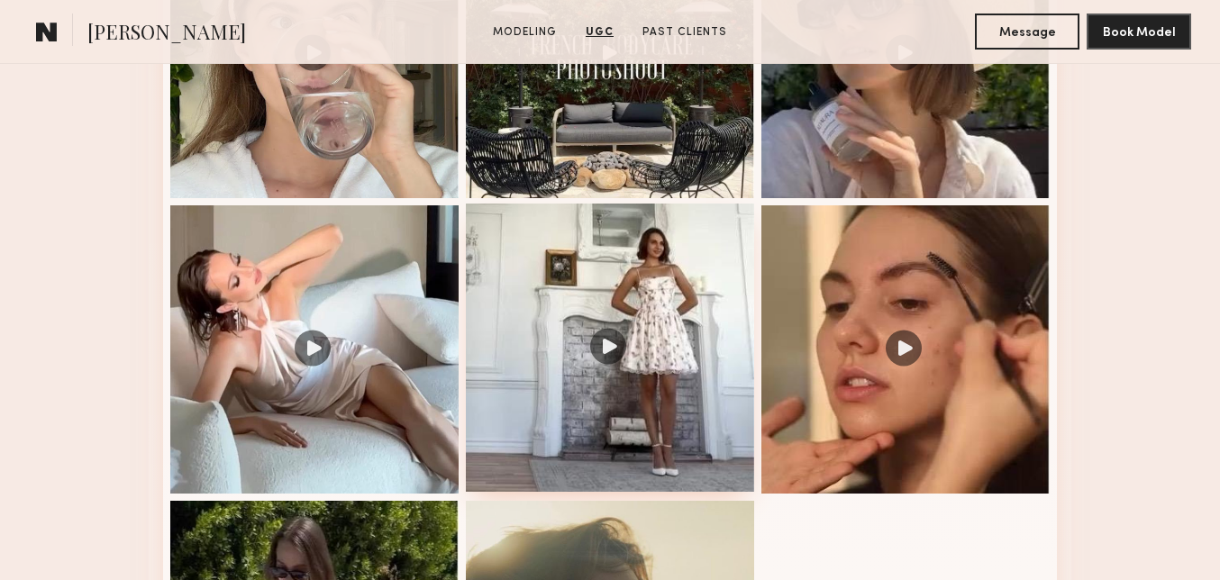
scroll to position [2887, 0]
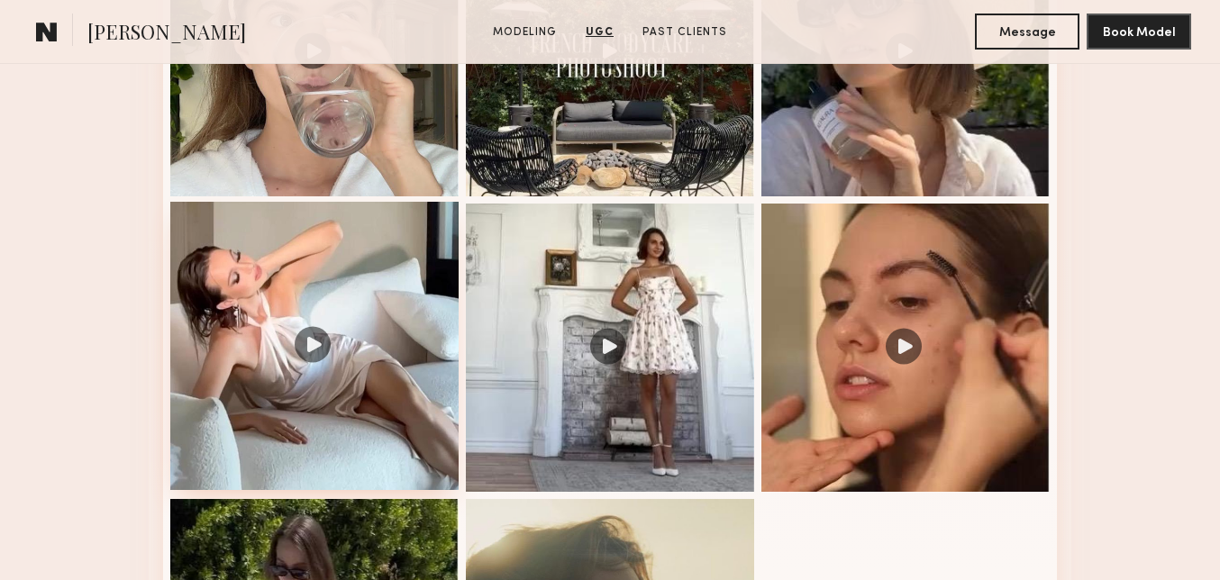
click at [290, 366] on div at bounding box center [314, 346] width 288 height 288
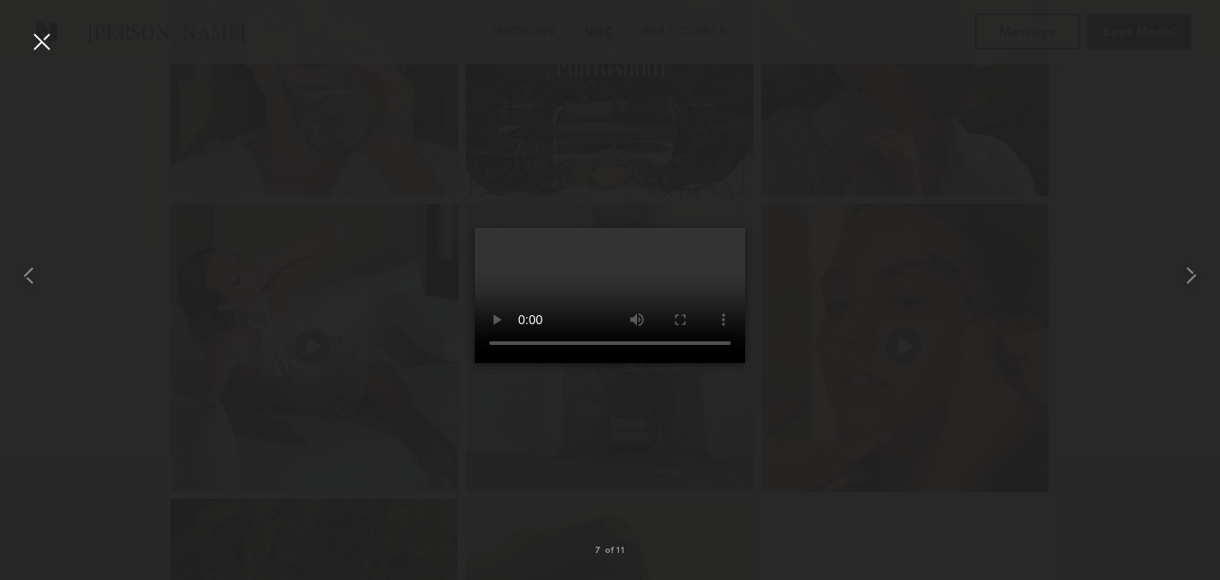
click at [1059, 431] on div at bounding box center [610, 276] width 1220 height 494
click at [39, 42] on div at bounding box center [41, 41] width 29 height 29
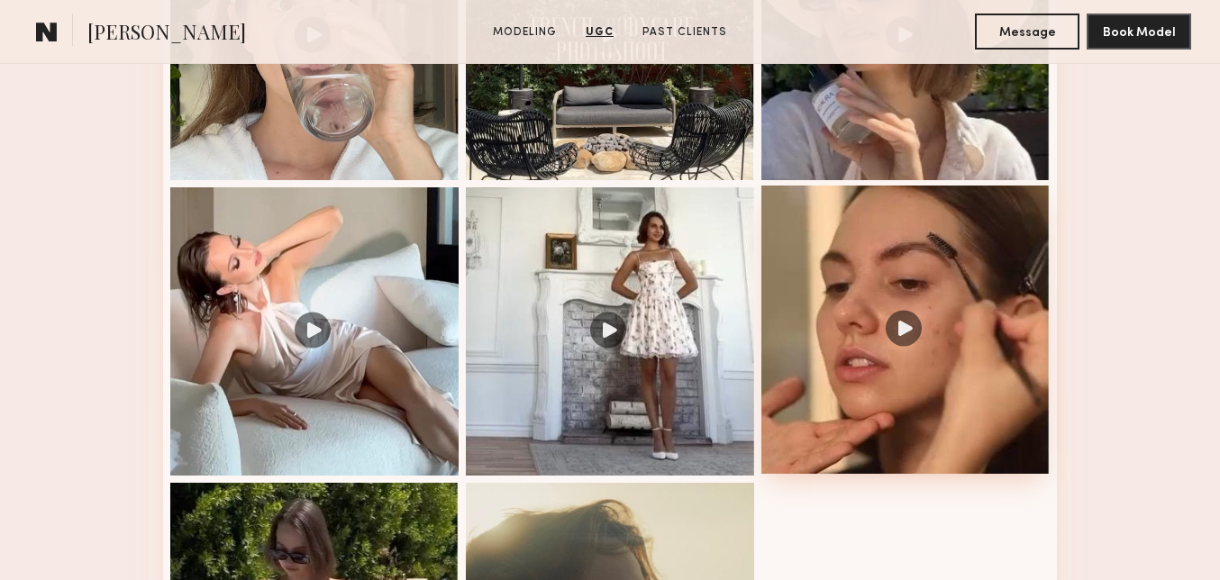
scroll to position [2933, 0]
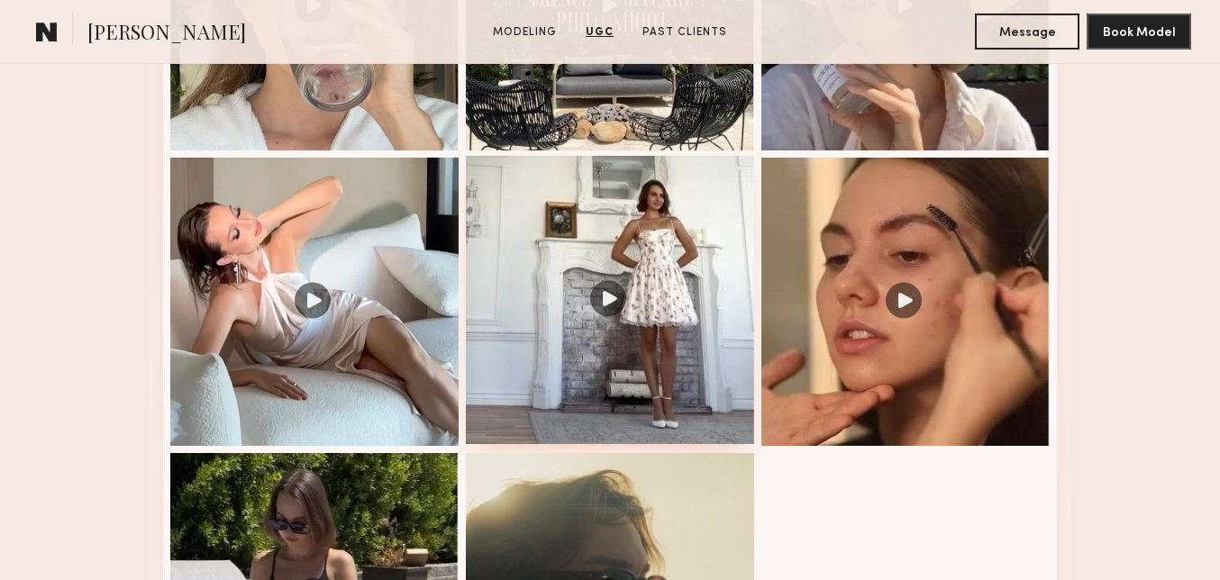
click at [625, 313] on div at bounding box center [610, 300] width 288 height 288
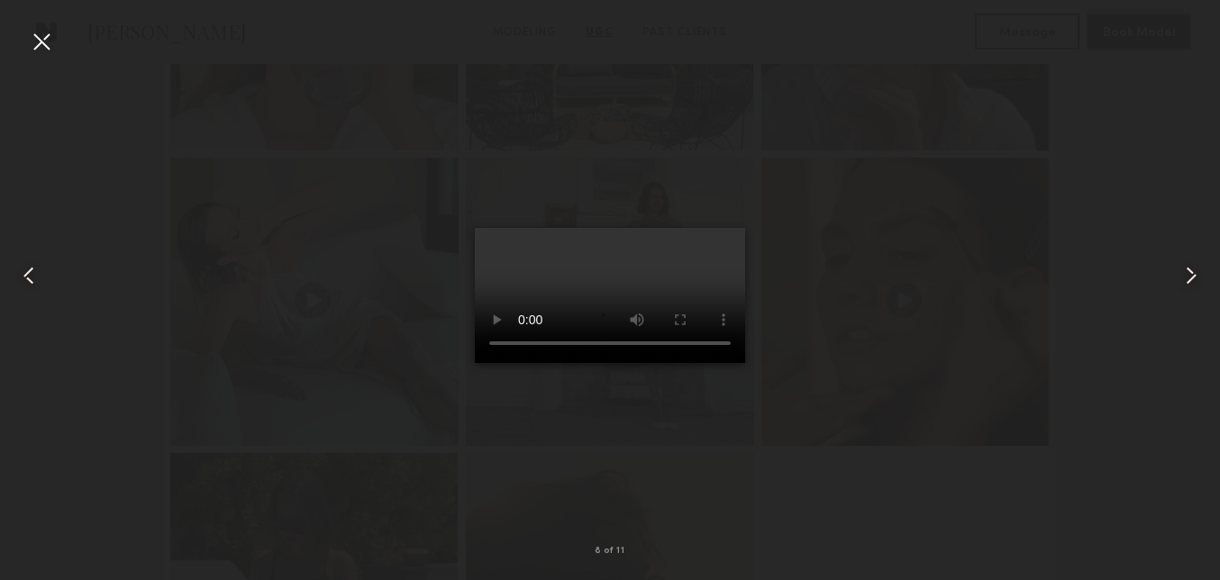
click at [43, 37] on div at bounding box center [41, 41] width 29 height 29
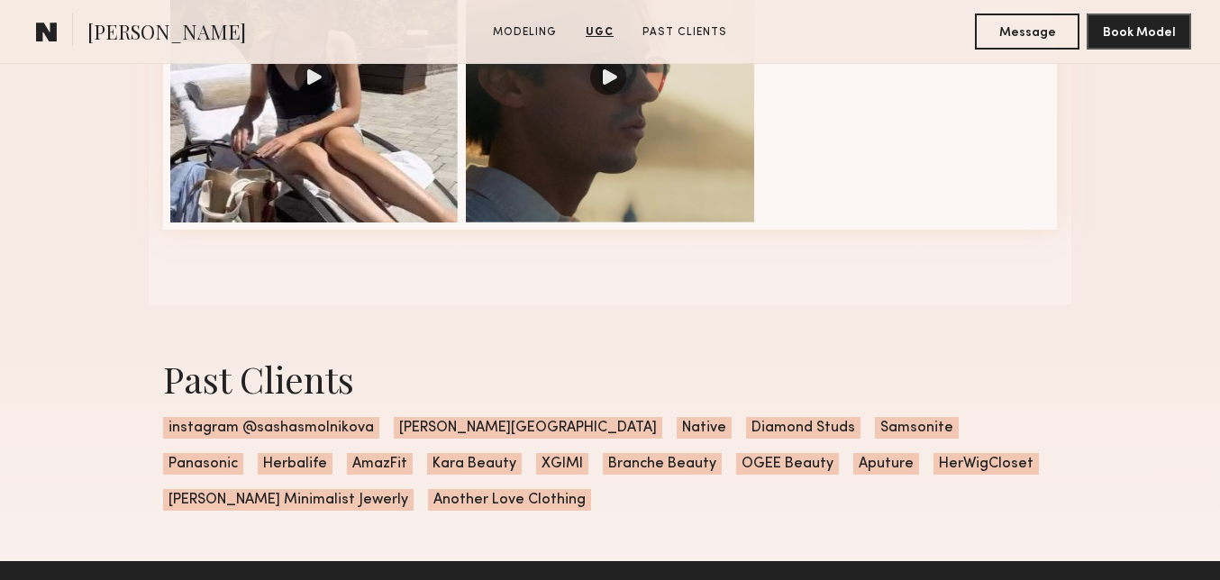
scroll to position [3514, 0]
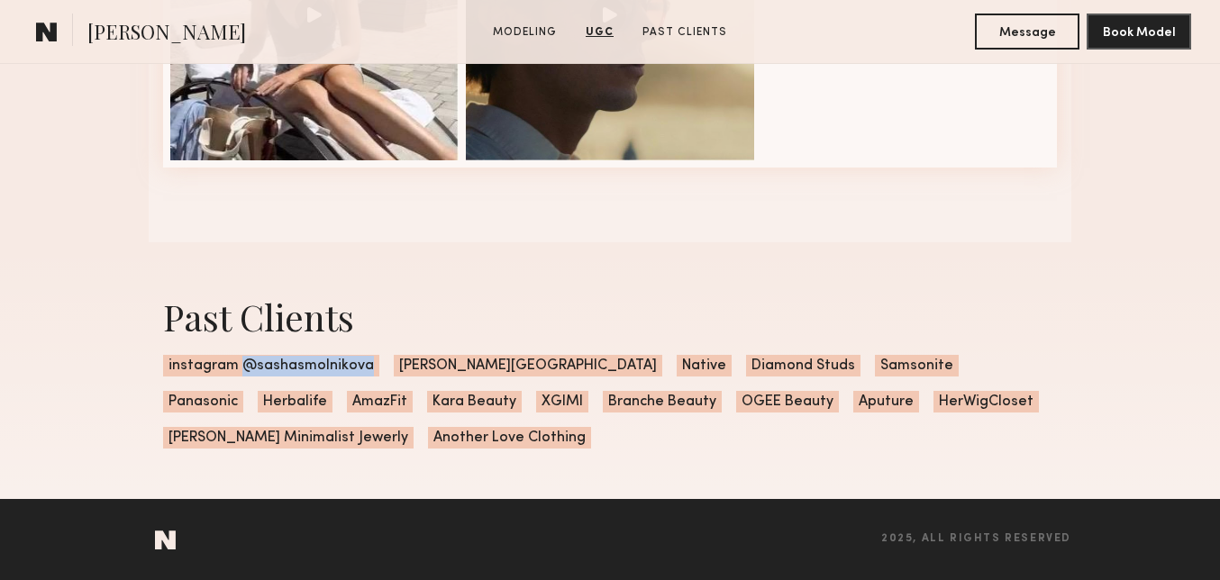
drag, startPoint x: 240, startPoint y: 365, endPoint x: 364, endPoint y: 362, distance: 123.4
click at [364, 362] on span "instagram @sashasmolnikova" at bounding box center [271, 366] width 216 height 22
copy span "@sashasmolnikova"
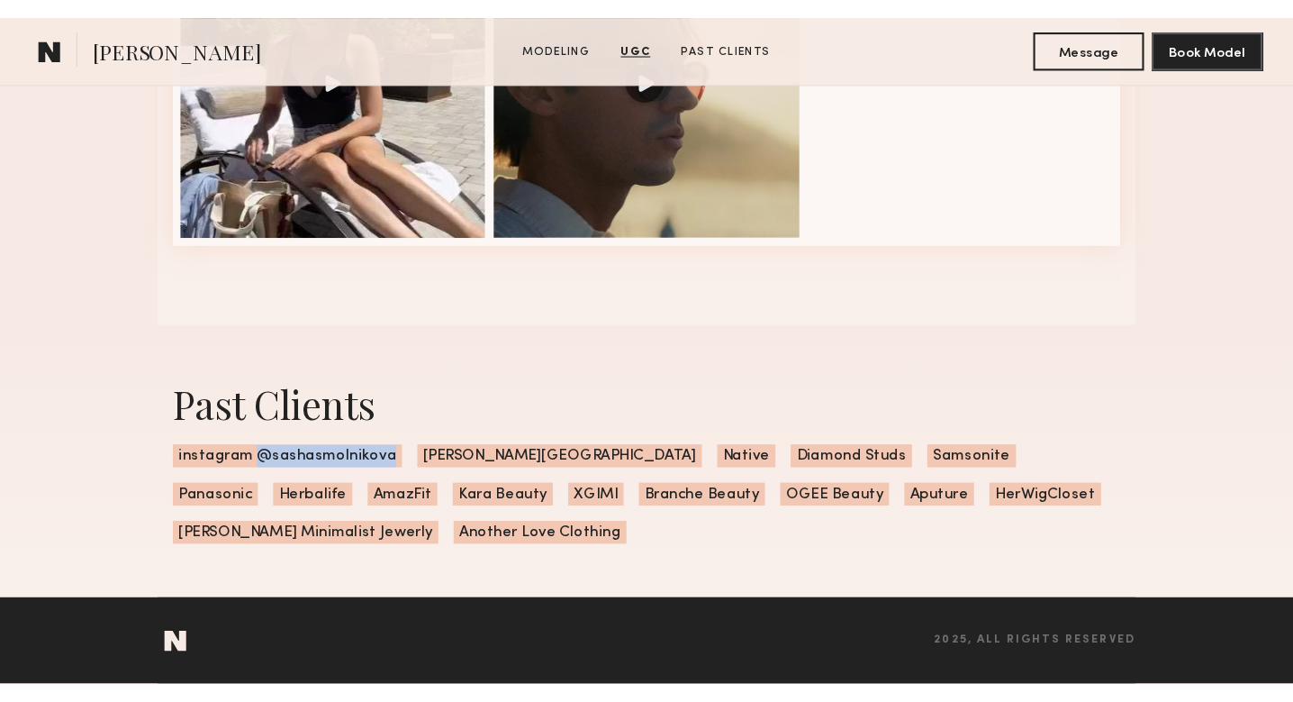
scroll to position [3396, 0]
